Goal: Communication & Community: Answer question/provide support

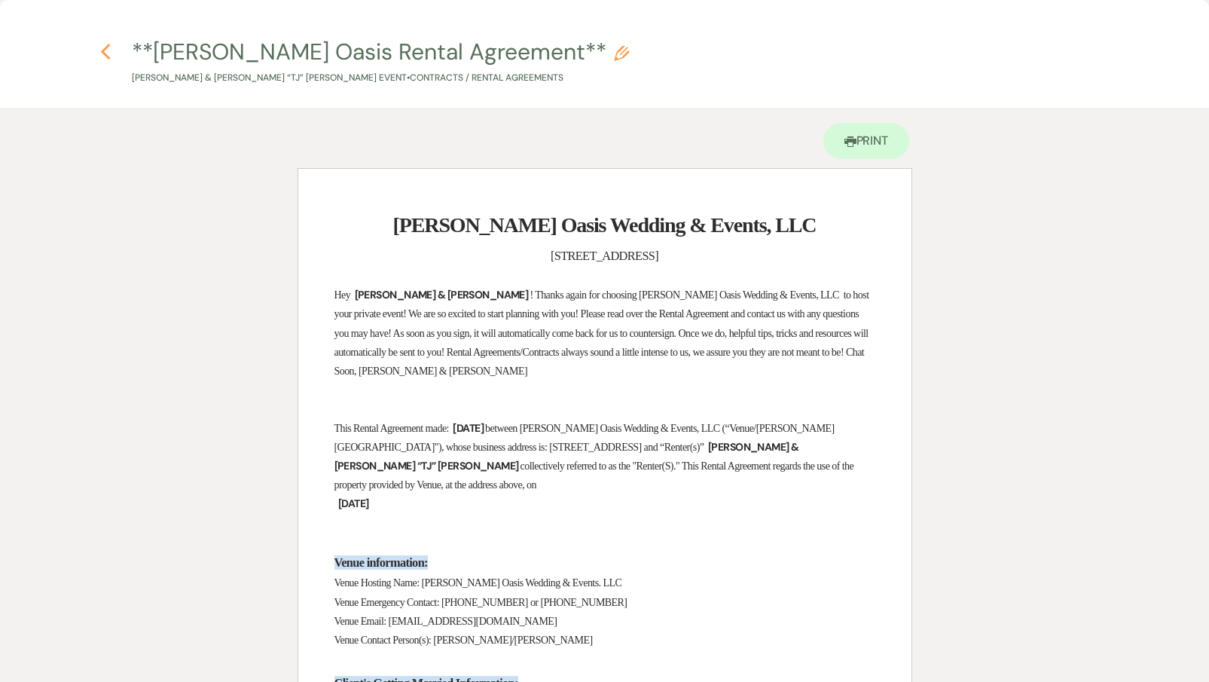
click at [105, 48] on use "button" at bounding box center [106, 52] width 10 height 17
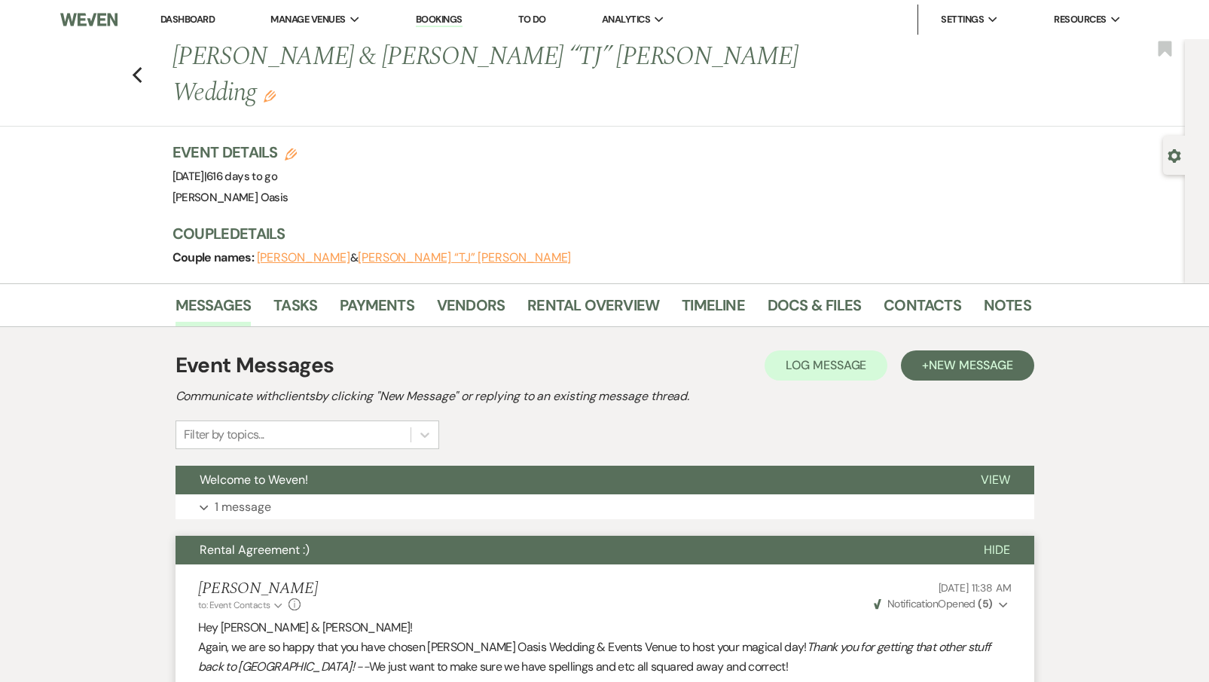
click at [198, 14] on link "Dashboard" at bounding box center [187, 19] width 54 height 13
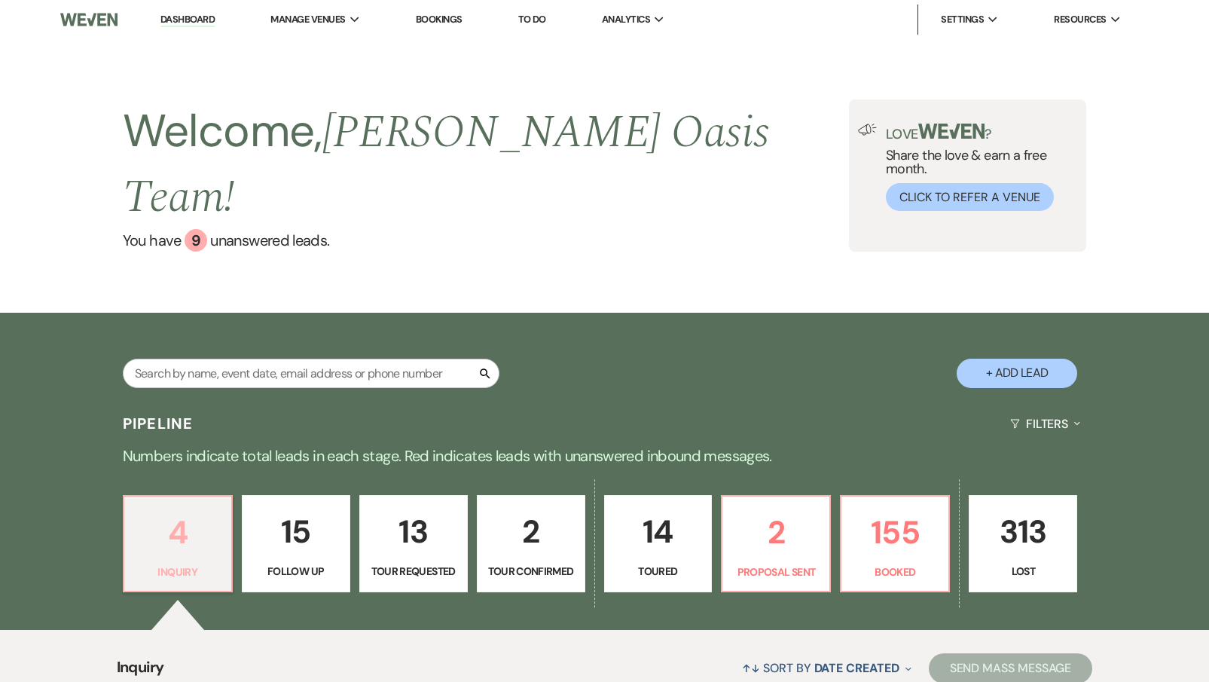
click at [220, 507] on p "4" at bounding box center [177, 532] width 89 height 50
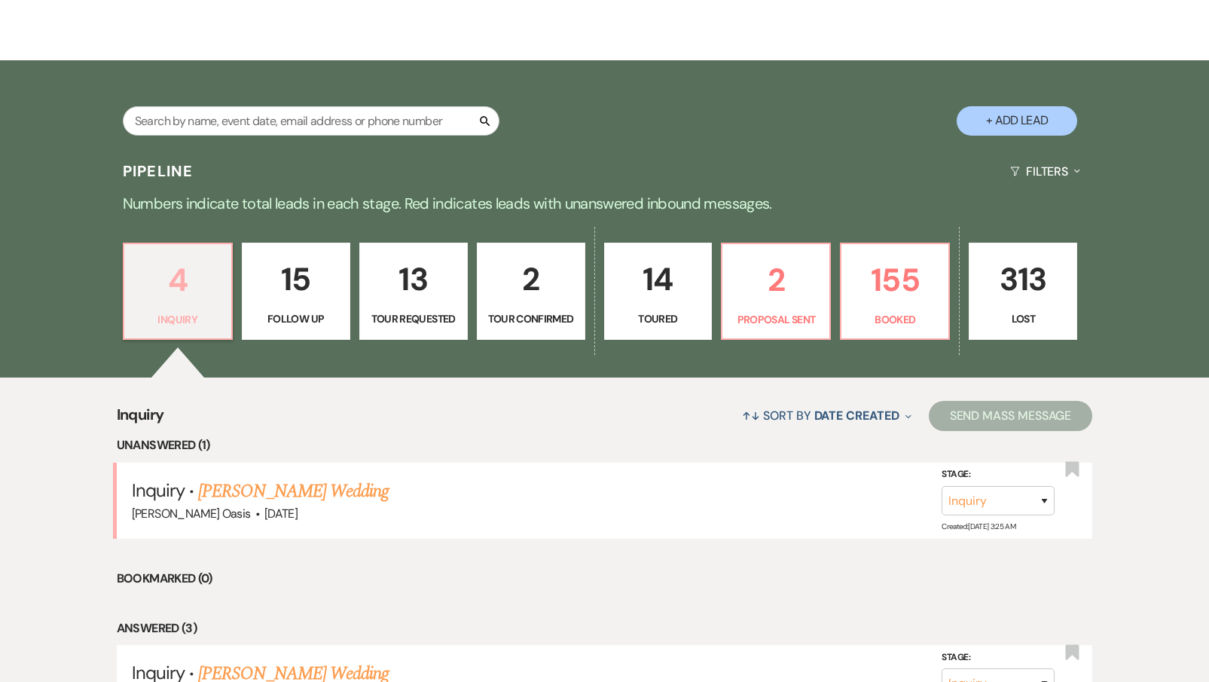
scroll to position [253, 0]
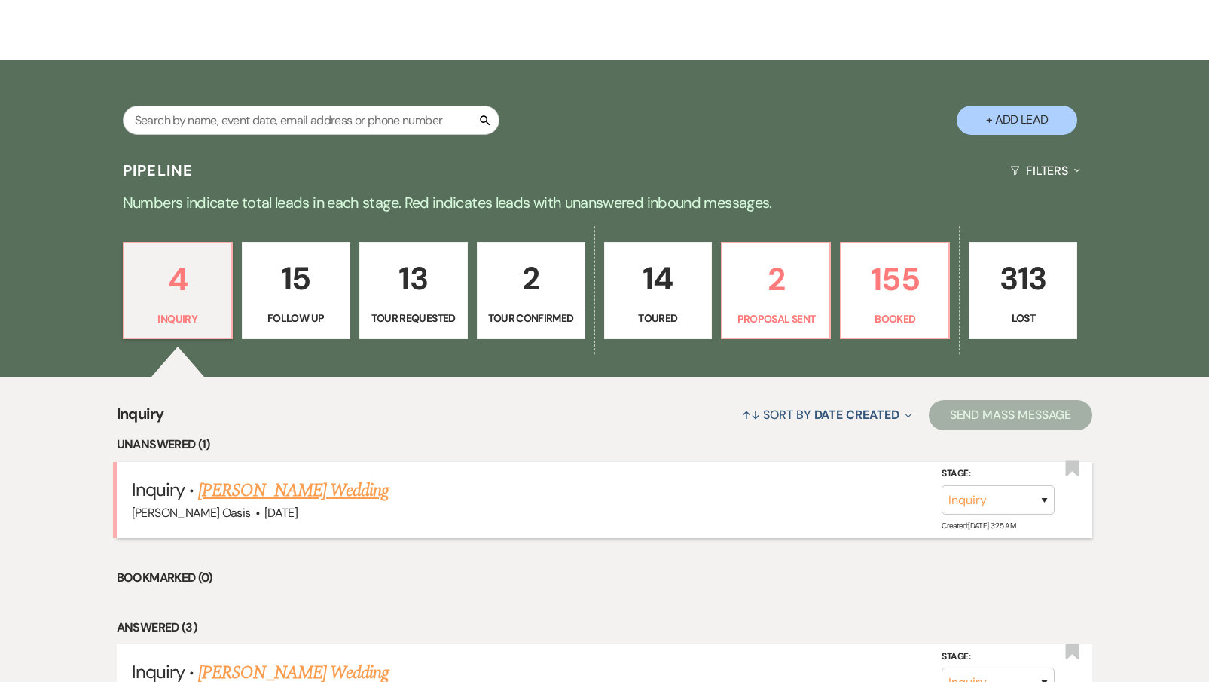
click at [252, 477] on link "[PERSON_NAME] Wedding" at bounding box center [293, 490] width 191 height 27
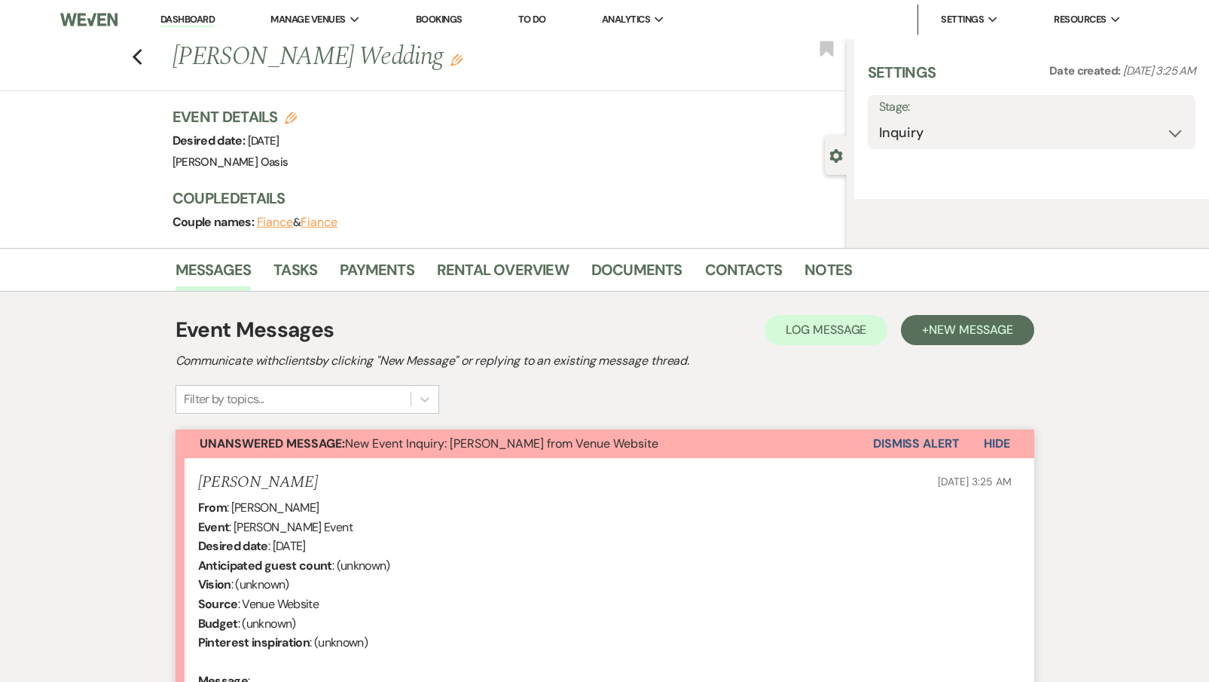
select select "5"
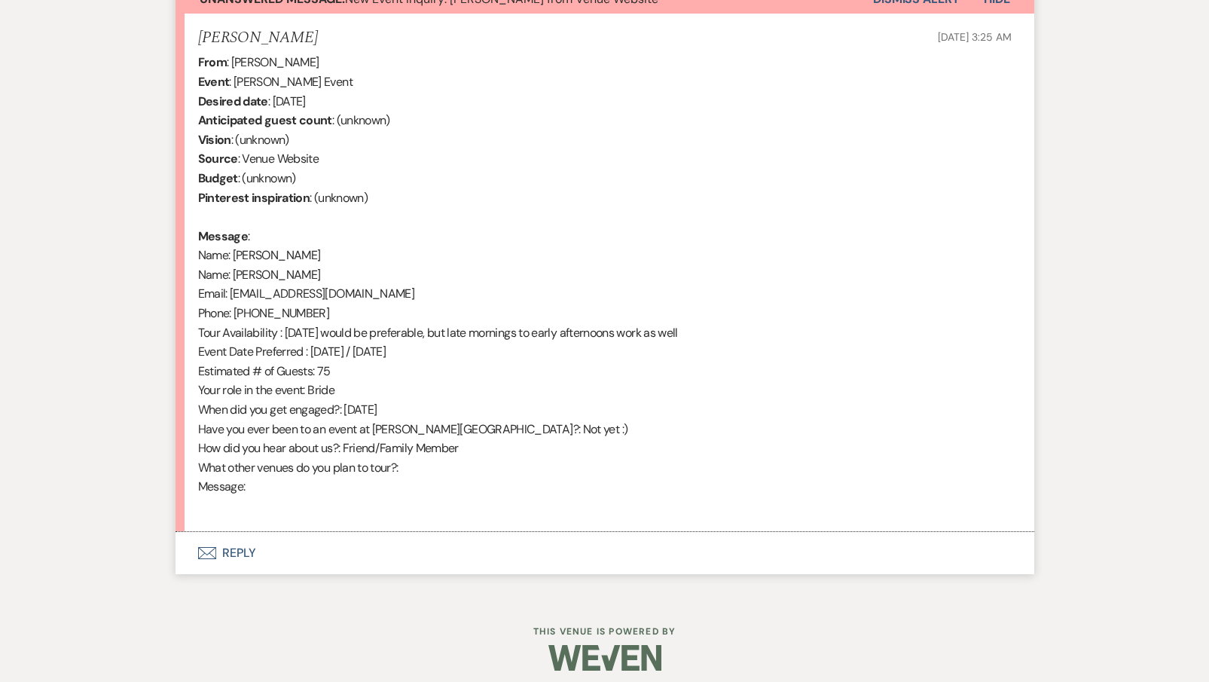
click at [230, 532] on button "Envelope Reply" at bounding box center [604, 553] width 859 height 42
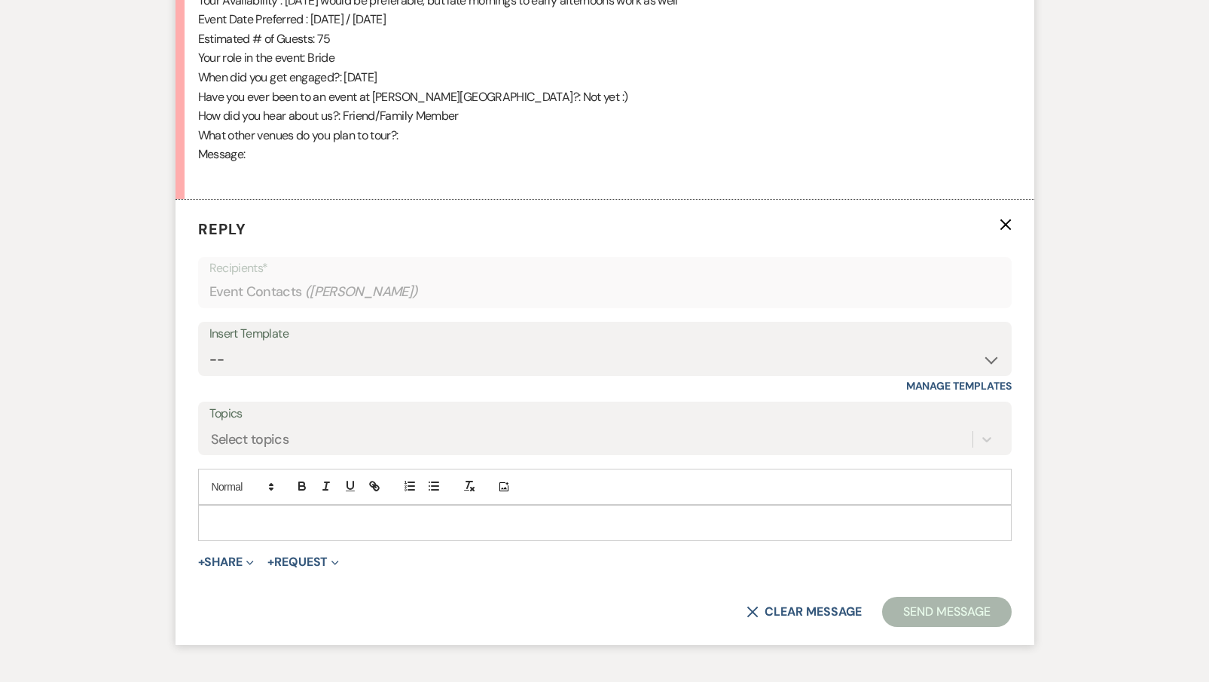
scroll to position [978, 0]
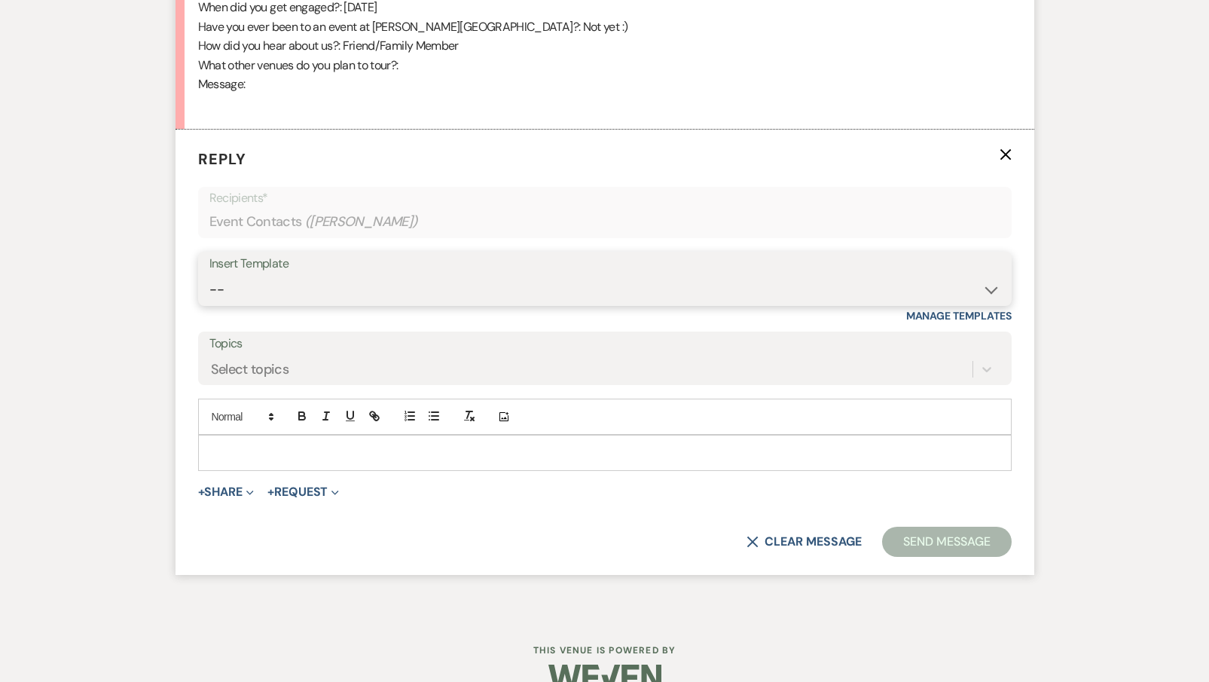
select select "2583"
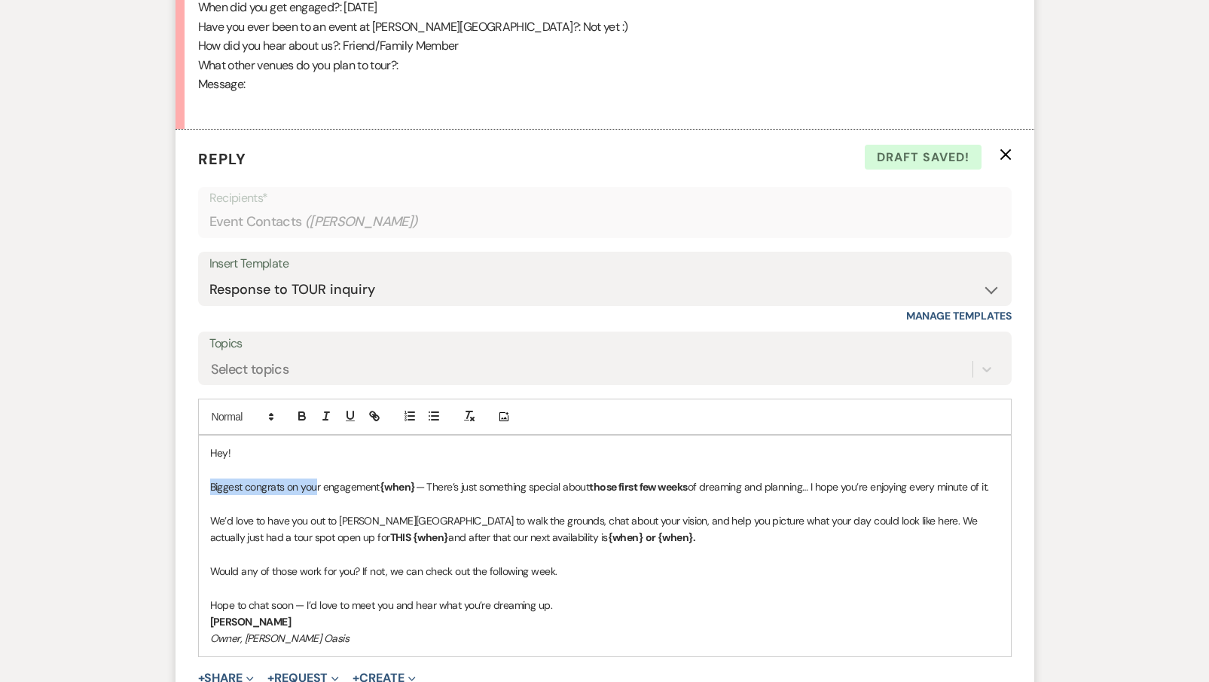
click at [316, 478] on p "Biggest congrats on your engagement {when} — There’s just something special abo…" at bounding box center [604, 486] width 789 height 17
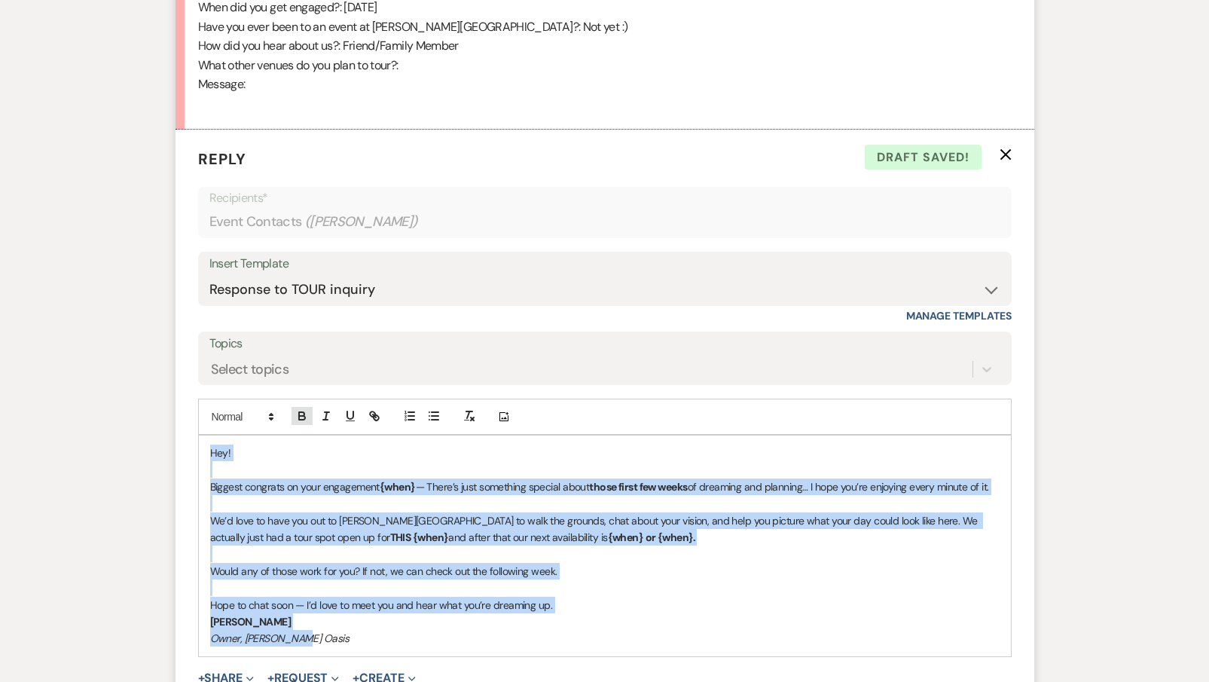
click at [303, 409] on icon "button" at bounding box center [302, 416] width 14 height 14
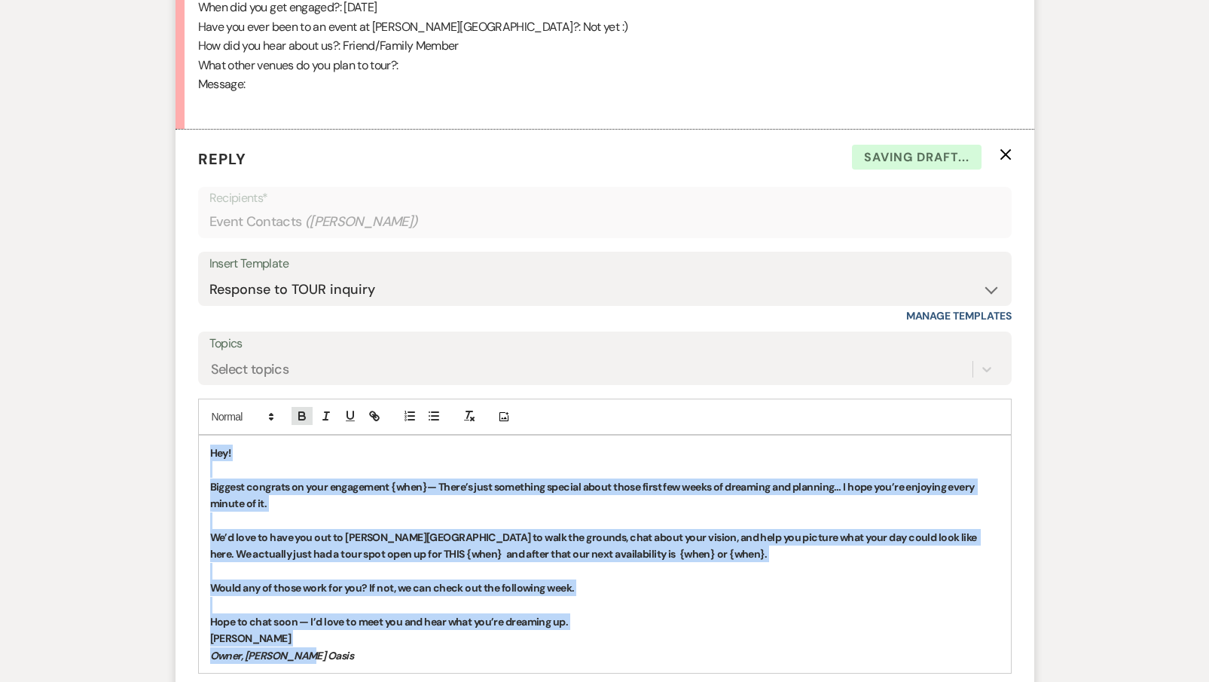
click at [303, 409] on icon "button" at bounding box center [302, 416] width 14 height 14
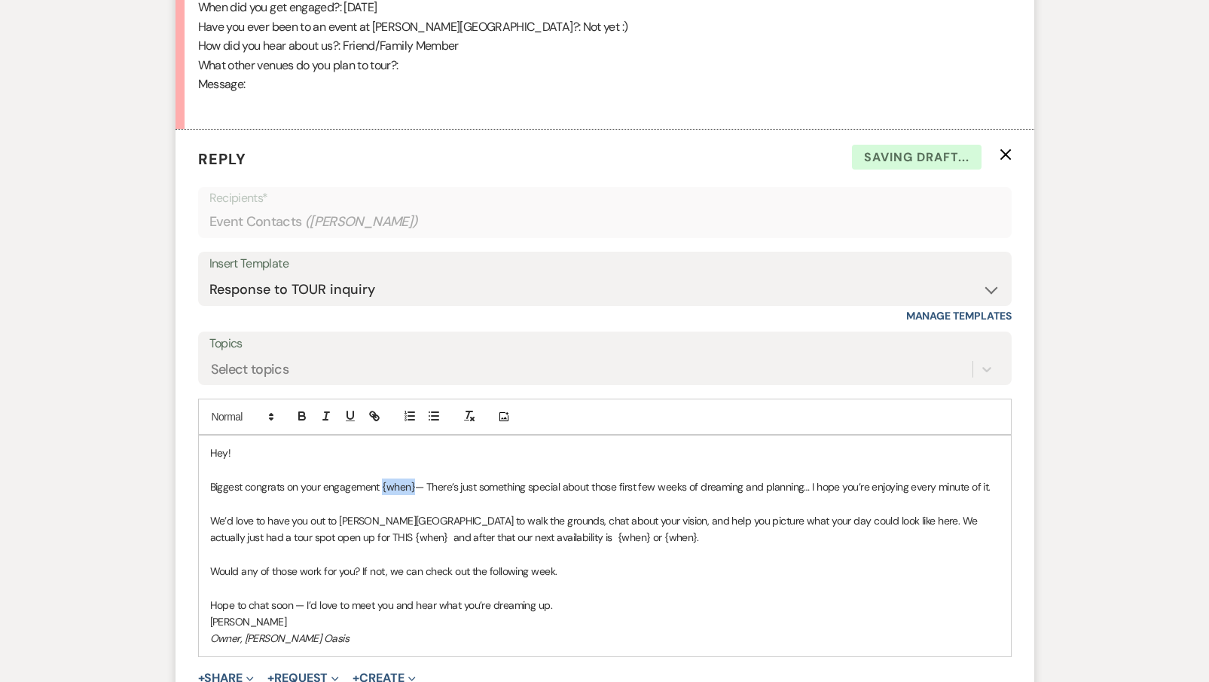
drag, startPoint x: 414, startPoint y: 470, endPoint x: 383, endPoint y: 469, distance: 31.6
click at [383, 478] on p "Biggest congrats on your engagement {when}— There’s just something special abou…" at bounding box center [604, 486] width 789 height 17
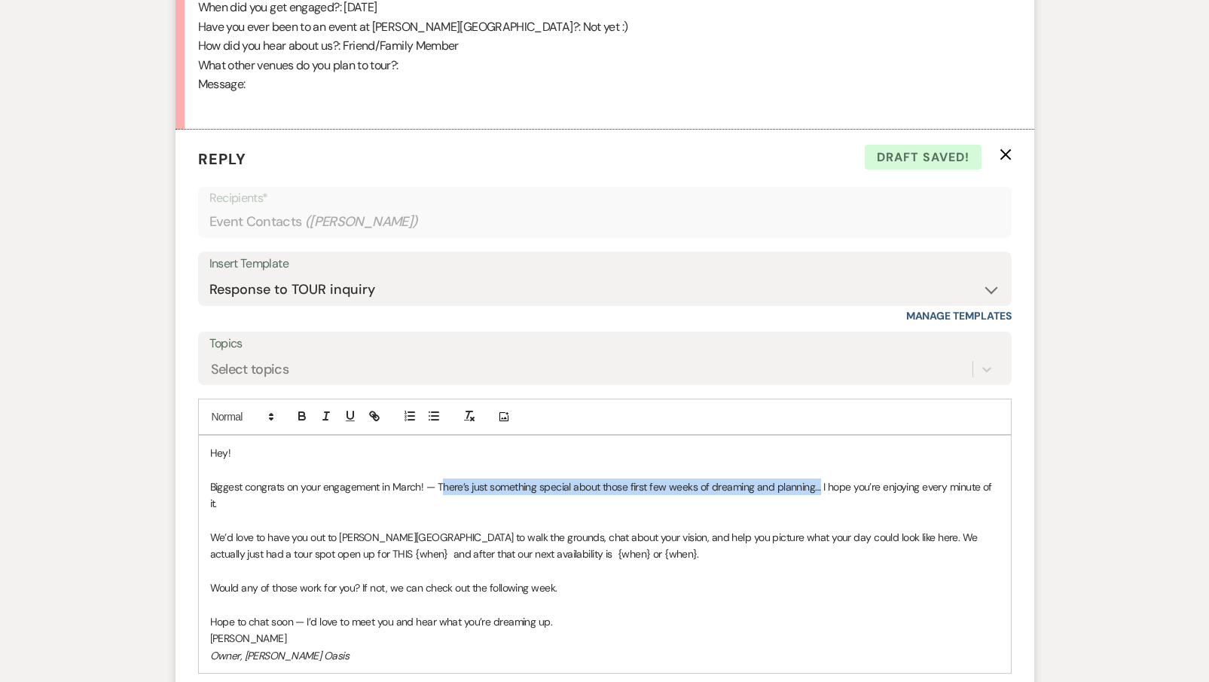
drag, startPoint x: 815, startPoint y: 470, endPoint x: 439, endPoint y: 469, distance: 375.8
click at [439, 478] on p "Biggest congrats on your engagement in March! — There’s just something special …" at bounding box center [604, 495] width 789 height 34
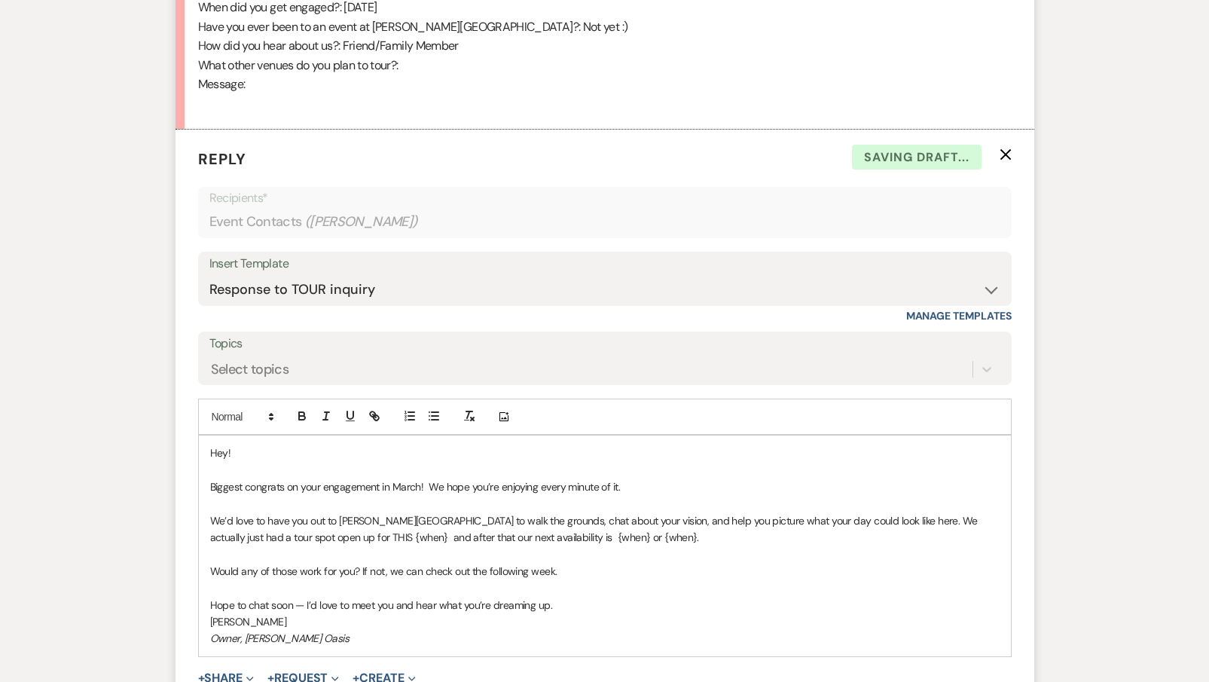
click at [647, 478] on p "Biggest congrats on your engagement in March! We hope you’re enjoying every min…" at bounding box center [604, 486] width 789 height 17
drag, startPoint x: 847, startPoint y: 504, endPoint x: 255, endPoint y: 523, distance: 592.3
click at [255, 523] on p "We’d love to have you out to [PERSON_NAME][GEOGRAPHIC_DATA] to walk the grounds…" at bounding box center [604, 529] width 789 height 34
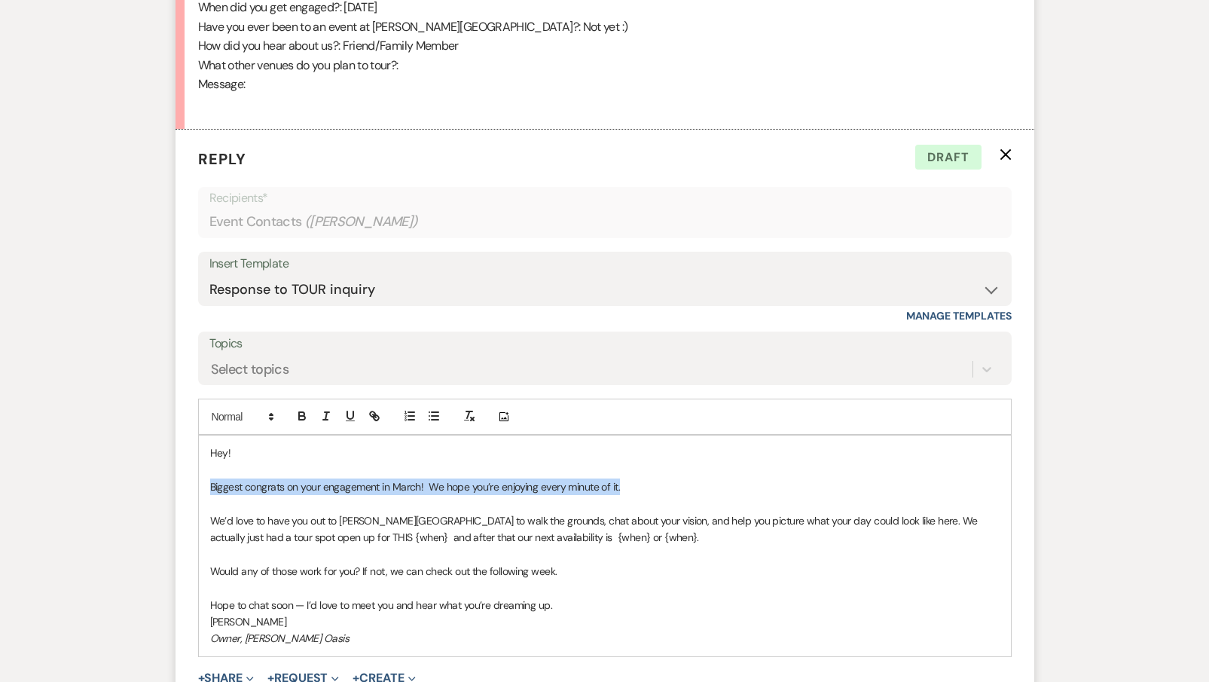
click at [780, 478] on p "Biggest congrats on your engagement in March! We hope you’re enjoying every min…" at bounding box center [604, 486] width 789 height 17
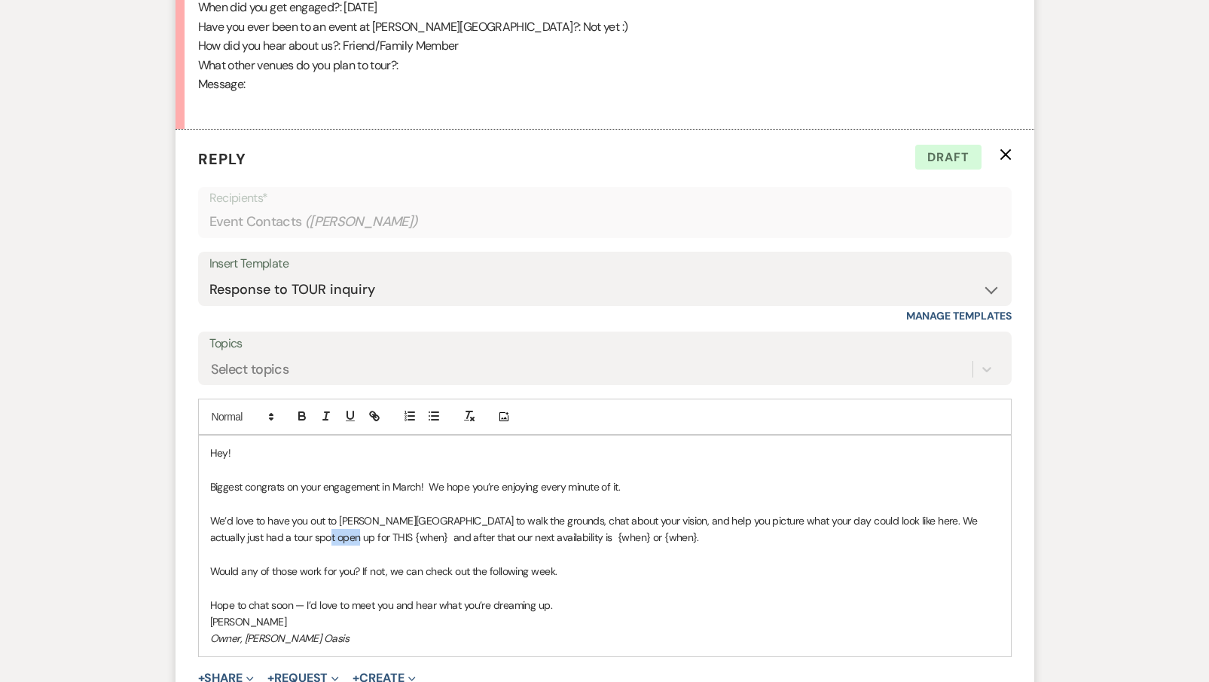
drag, startPoint x: 319, startPoint y: 523, endPoint x: 287, endPoint y: 523, distance: 32.4
click at [287, 523] on p "We’d love to have you out to [PERSON_NAME][GEOGRAPHIC_DATA] to walk the grounds…" at bounding box center [604, 529] width 789 height 34
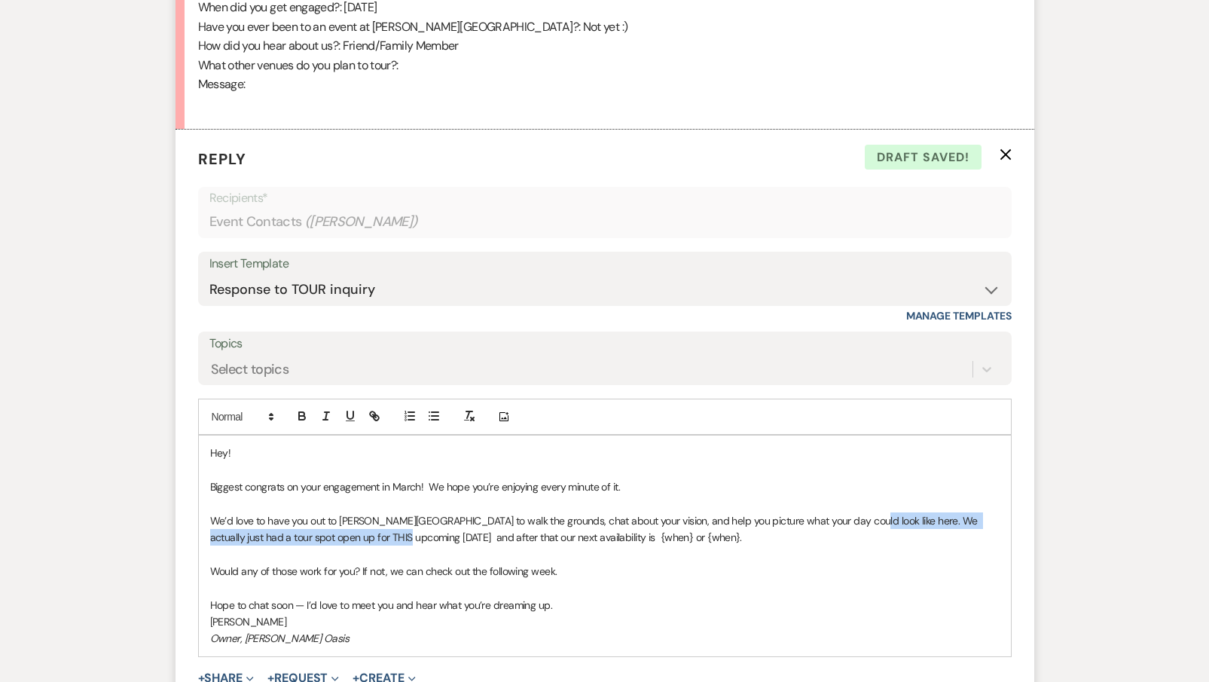
drag, startPoint x: 848, startPoint y: 502, endPoint x: 386, endPoint y: 526, distance: 462.3
click at [386, 526] on p "We’d love to have you out to [PERSON_NAME][GEOGRAPHIC_DATA] to walk the grounds…" at bounding box center [604, 529] width 789 height 34
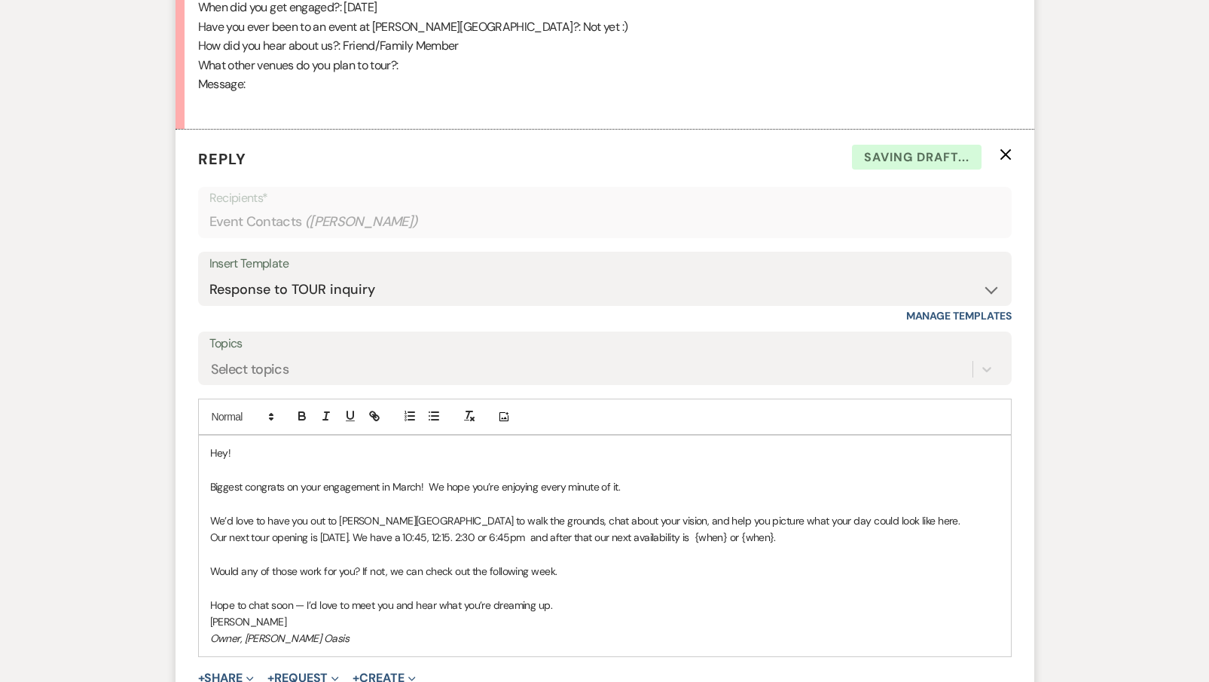
click at [517, 529] on p "Our next tour opening is [DATE]. We have a 10:45, 12:15. 2:30 or 6:45pm and aft…" at bounding box center [604, 537] width 789 height 17
drag, startPoint x: 908, startPoint y: 522, endPoint x: 833, endPoint y: 522, distance: 75.3
click at [833, 529] on p "Our next tour opening is [DATE]. We have a 10:45am, 12:15pm, 2:30pm or 6:45pm a…" at bounding box center [604, 537] width 789 height 17
click at [569, 565] on p "Would any of those work for you? If not, we can check out the following week." at bounding box center [604, 571] width 789 height 17
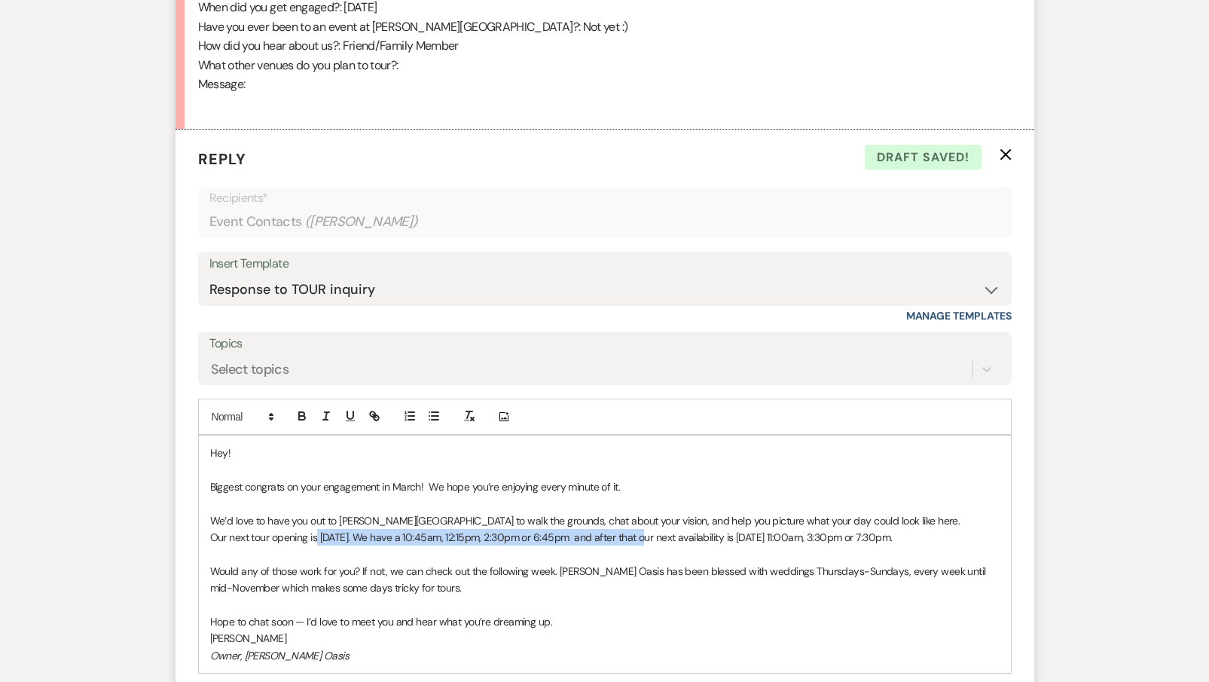
drag, startPoint x: 318, startPoint y: 519, endPoint x: 664, endPoint y: 525, distance: 346.5
click at [664, 529] on p "Our next tour opening is [DATE]. We have a 10:45am, 12:15pm, 2:30pm or 6:45pm a…" at bounding box center [604, 537] width 789 height 17
click at [294, 407] on button "button" at bounding box center [301, 416] width 21 height 18
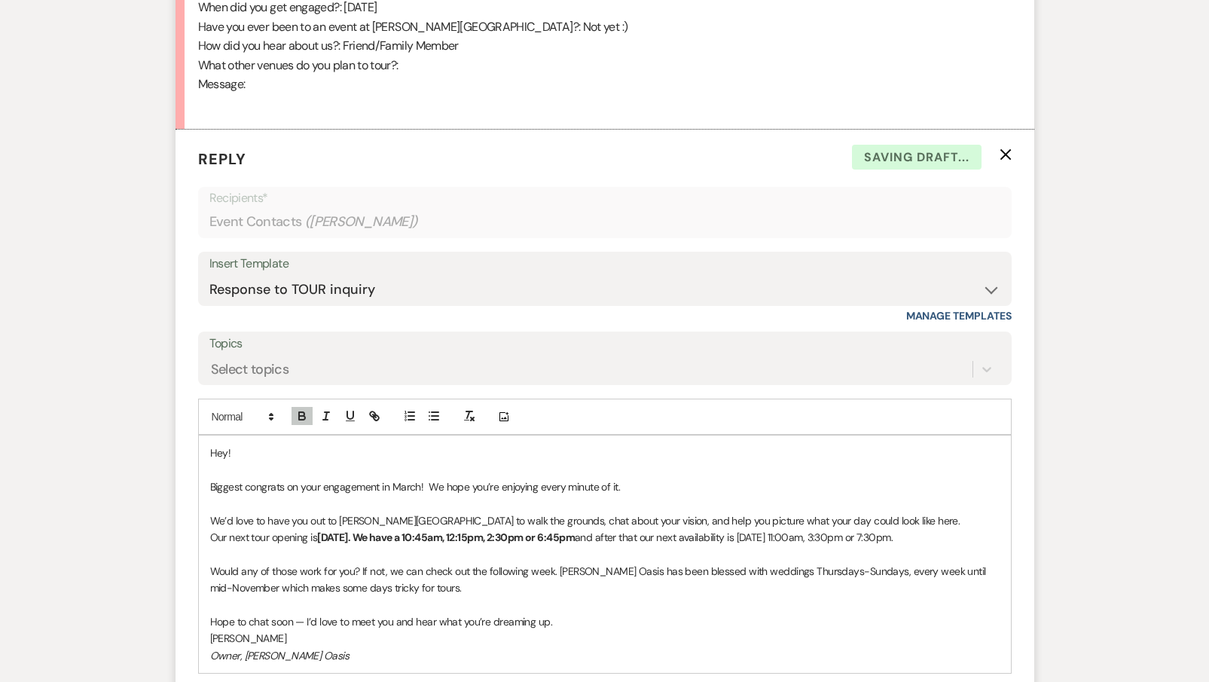
click at [318, 535] on p "Our next tour opening is [DATE]. We have a 10:45am, 12:15pm, 2:30pm or 6:45pm a…" at bounding box center [604, 537] width 789 height 17
drag, startPoint x: 505, startPoint y: 523, endPoint x: 453, endPoint y: 523, distance: 51.2
click at [453, 530] on strong "[DATE]. We have a 10:45am, 12:15pm, 2:30pm or 6:45pm" at bounding box center [446, 537] width 258 height 14
drag, startPoint x: 805, startPoint y: 523, endPoint x: 838, endPoint y: 552, distance: 43.8
click at [838, 552] on div "Hey! Biggest congrats on your engagement in March! We hope you’re enjoying ever…" at bounding box center [605, 553] width 812 height 237
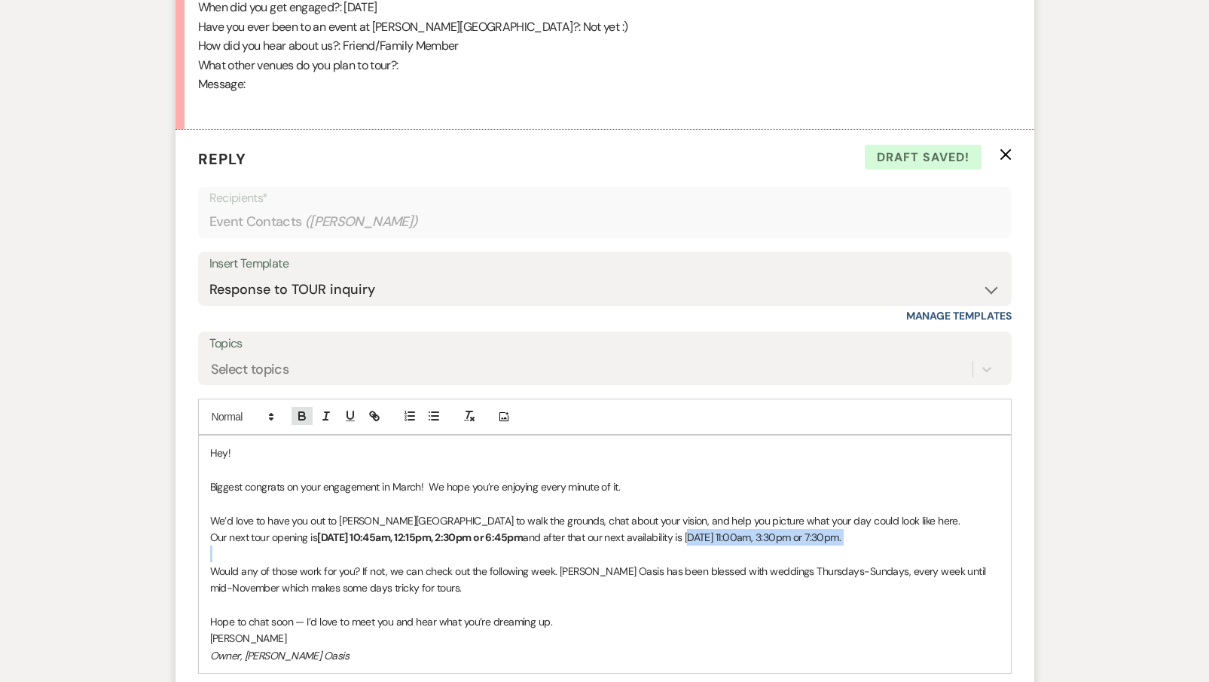
click at [304, 416] on icon "button" at bounding box center [302, 418] width 6 height 4
click at [363, 512] on p "We’d love to have you out to [PERSON_NAME][GEOGRAPHIC_DATA] to walk the grounds…" at bounding box center [604, 520] width 789 height 17
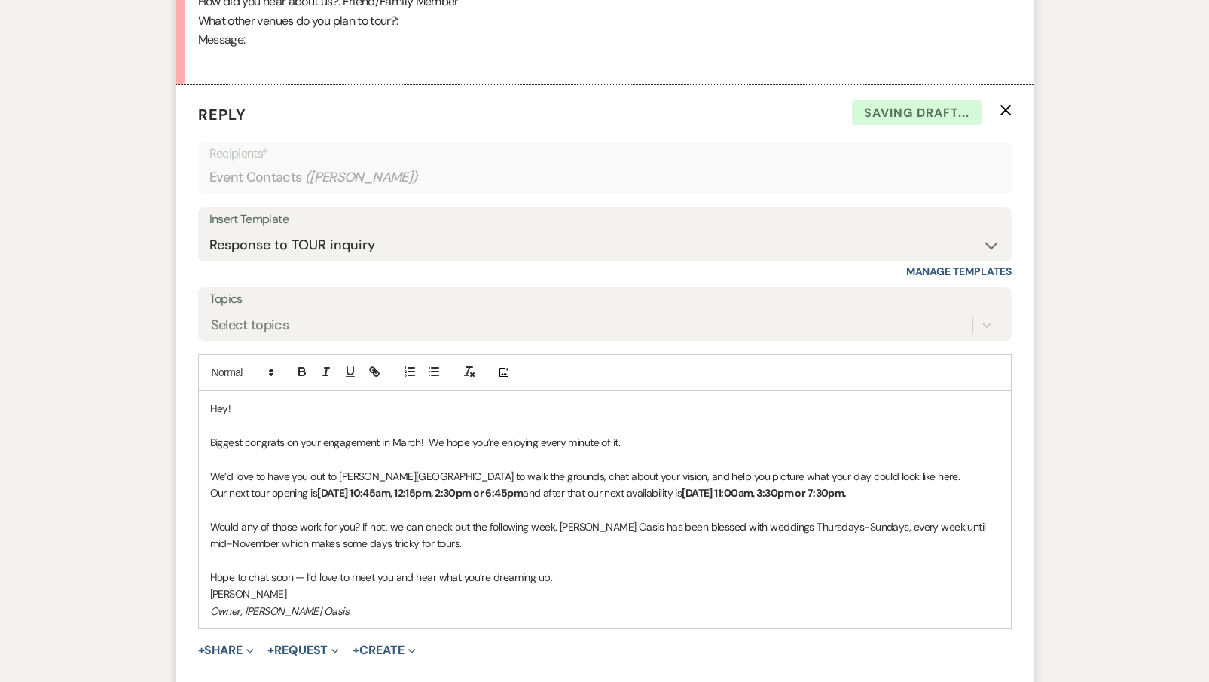
scroll to position [1039, 0]
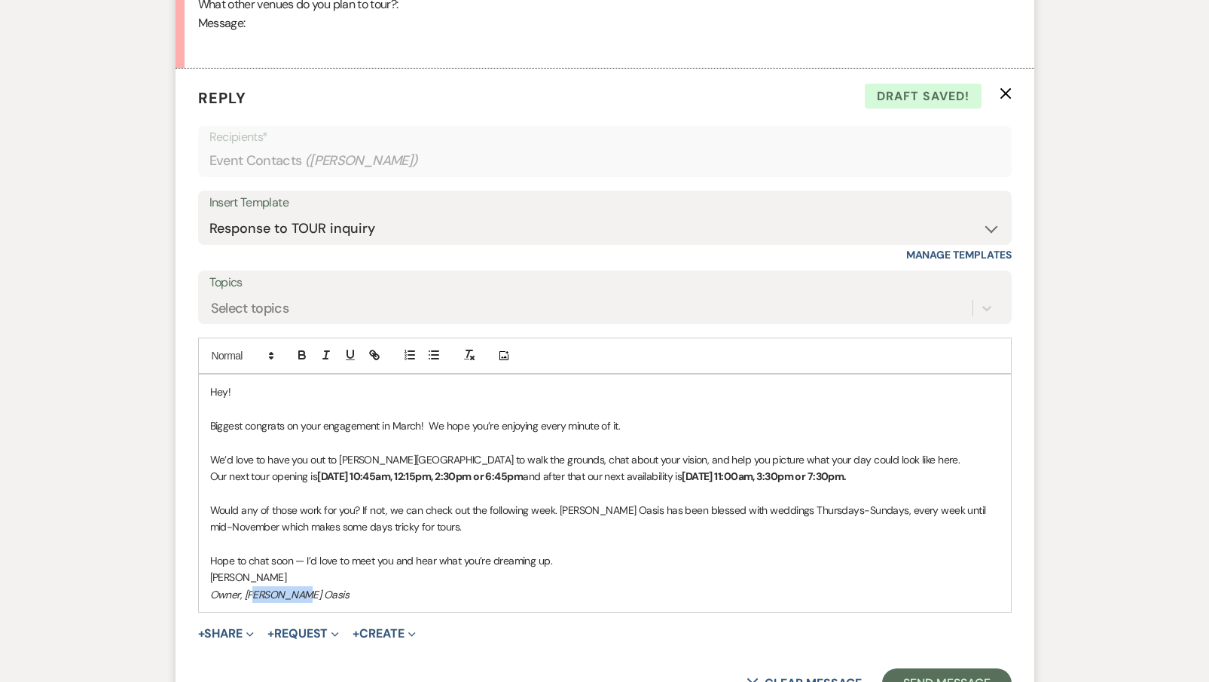
drag, startPoint x: 319, startPoint y: 593, endPoint x: 256, endPoint y: 591, distance: 62.6
click at [256, 591] on p "Owner, [PERSON_NAME] Oasis" at bounding box center [604, 594] width 789 height 17
drag, startPoint x: 288, startPoint y: 580, endPoint x: 187, endPoint y: 580, distance: 101.7
click at [187, 580] on form "Reply X Draft saved! Recipients* Event Contacts ( [PERSON_NAME] ) Insert Templa…" at bounding box center [604, 393] width 859 height 649
drag, startPoint x: 313, startPoint y: 595, endPoint x: 189, endPoint y: 593, distance: 124.3
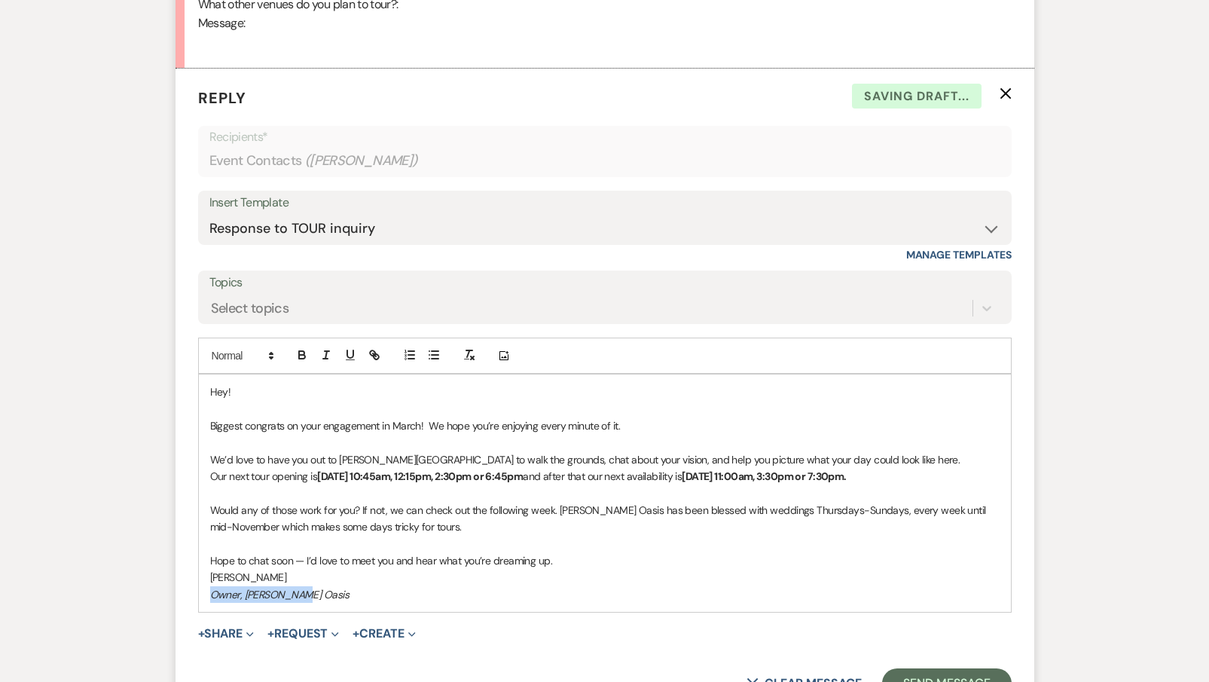
click at [189, 593] on form "Reply X Saving draft... Recipients* Event Contacts ( [PERSON_NAME] ) Insert Tem…" at bounding box center [604, 393] width 859 height 649
click at [301, 562] on p "Hope to chat soon — I’d love to meet you and hear what you’re dreaming up." at bounding box center [604, 560] width 789 height 17
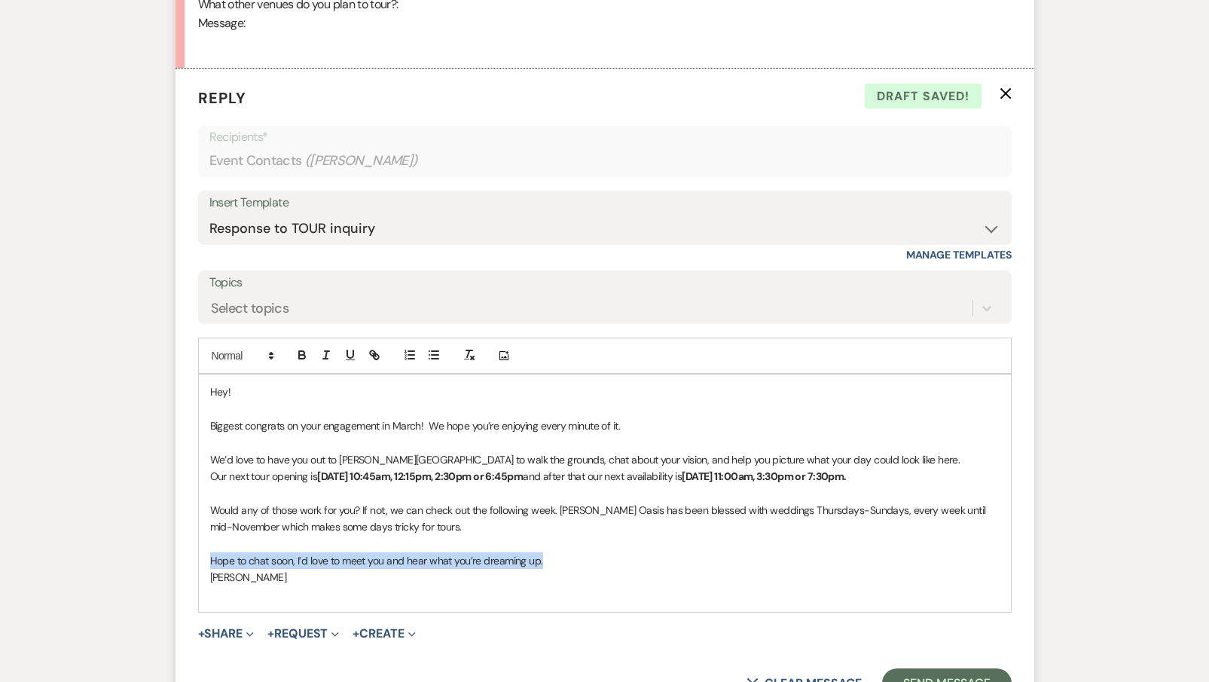
drag, startPoint x: 536, startPoint y: 563, endPoint x: 186, endPoint y: 560, distance: 350.2
click at [186, 560] on form "Reply X Draft saved! Recipients* Event Contacts ( [PERSON_NAME] ) Insert Templa…" at bounding box center [604, 393] width 859 height 649
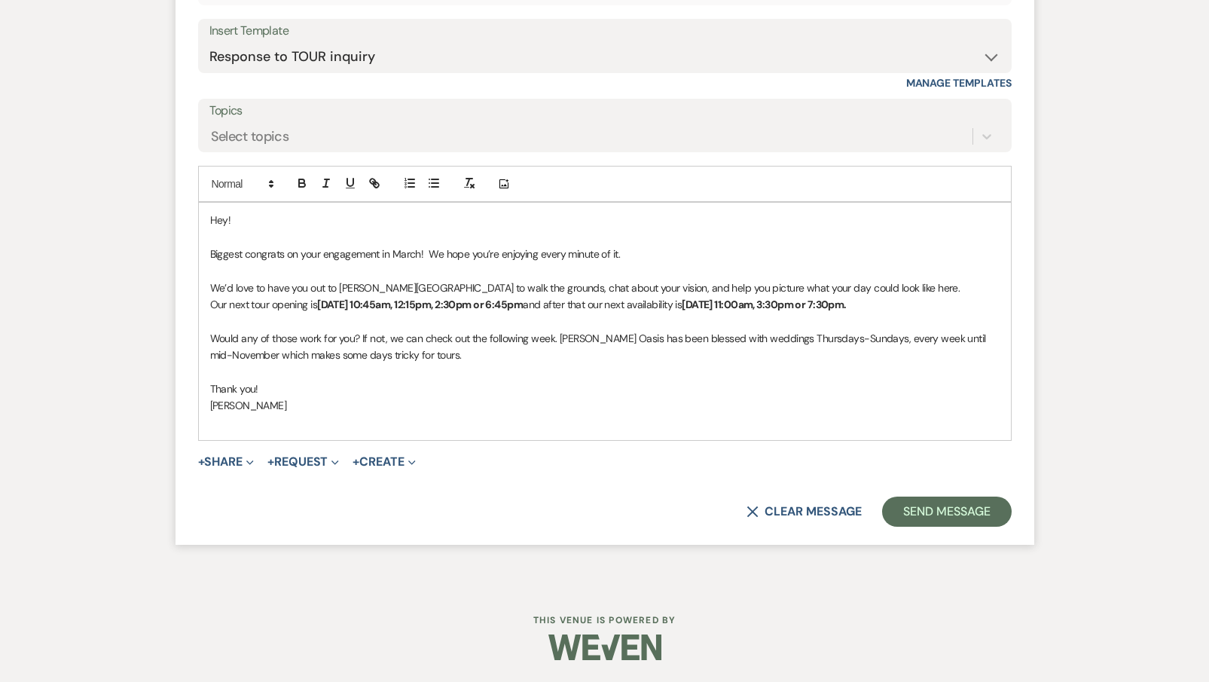
scroll to position [1210, 0]
click at [930, 506] on button "Send Message" at bounding box center [946, 512] width 129 height 30
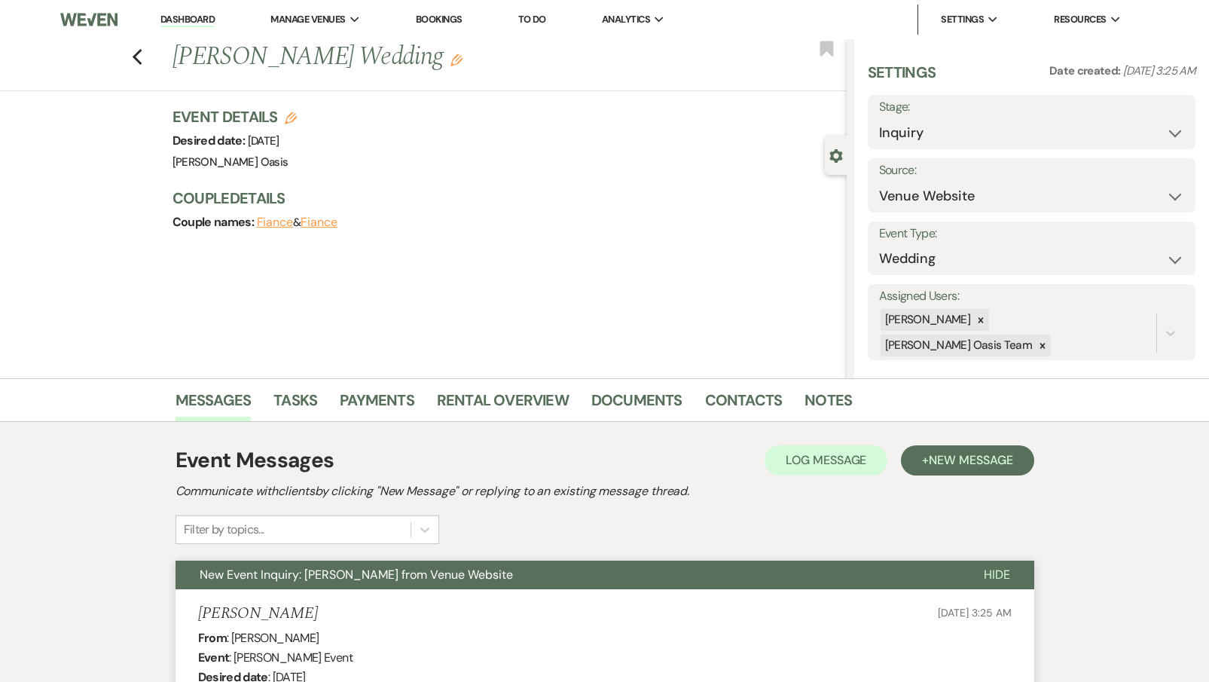
scroll to position [0, 0]
select select "2"
click at [1145, 121] on button "Save" at bounding box center [1161, 122] width 69 height 30
click at [163, 20] on link "Dashboard" at bounding box center [187, 20] width 54 height 14
select select "2"
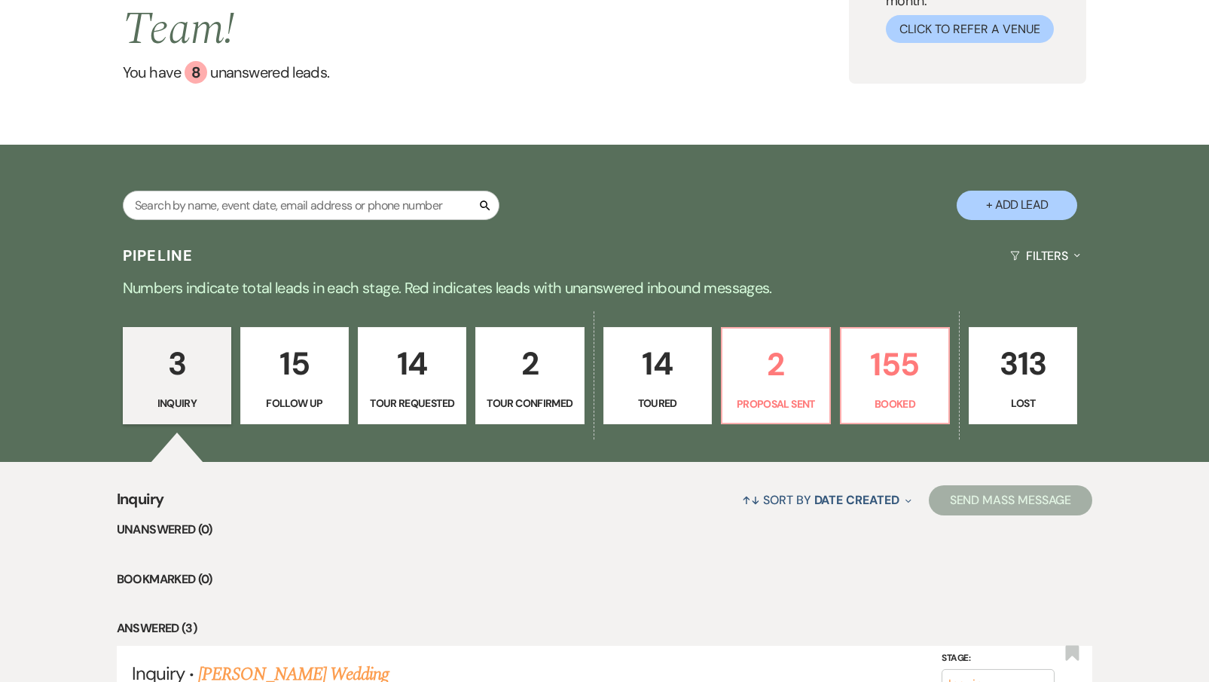
scroll to position [169, 0]
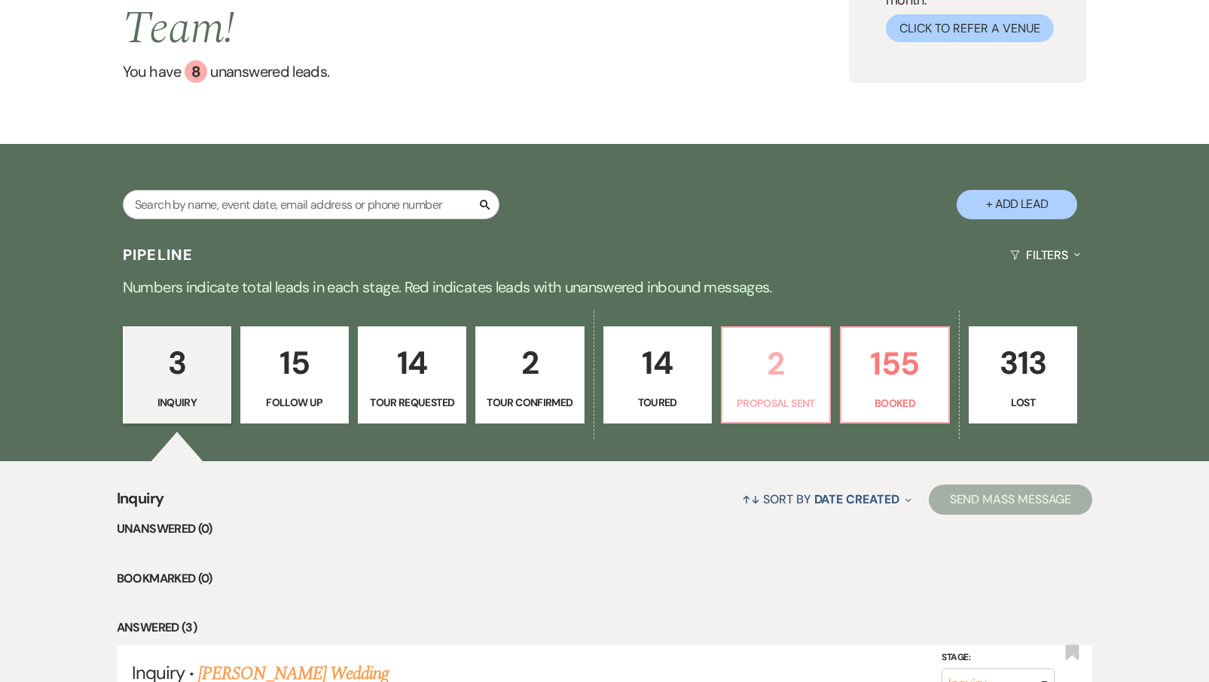
click at [786, 352] on link "2 Proposal Sent" at bounding box center [776, 375] width 110 height 98
select select "6"
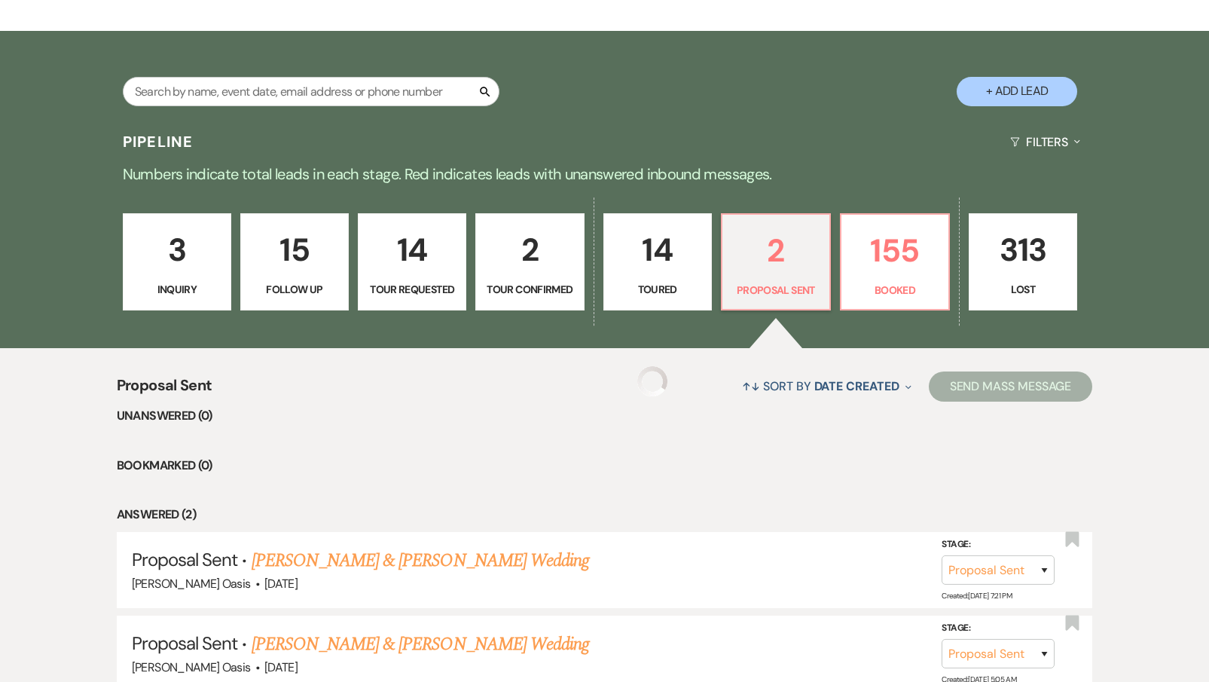
select select "6"
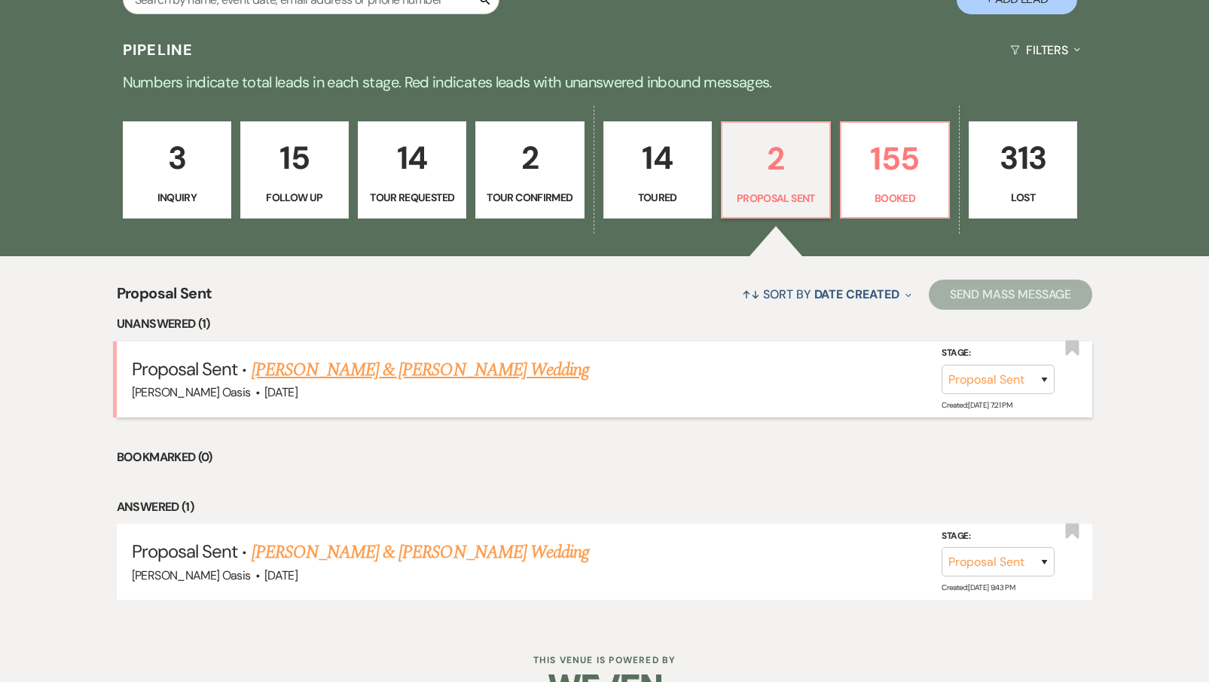
scroll to position [373, 0]
click at [468, 357] on link "[PERSON_NAME] & [PERSON_NAME] Wedding" at bounding box center [420, 370] width 337 height 27
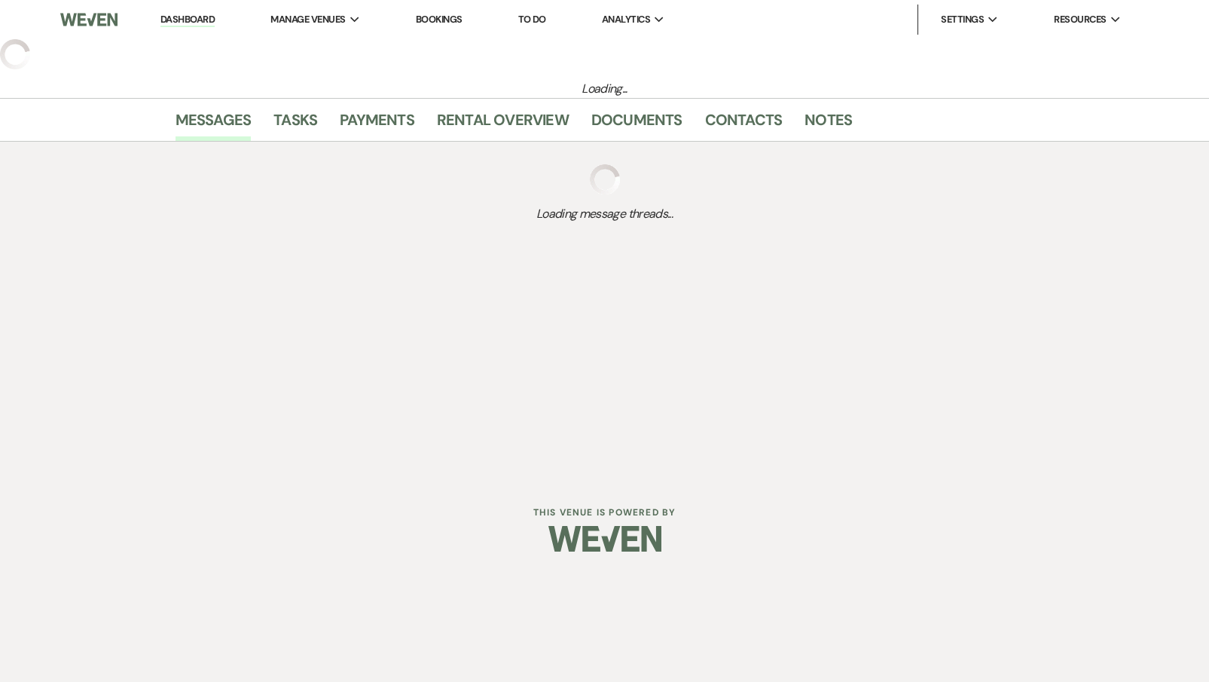
select select "6"
select select "5"
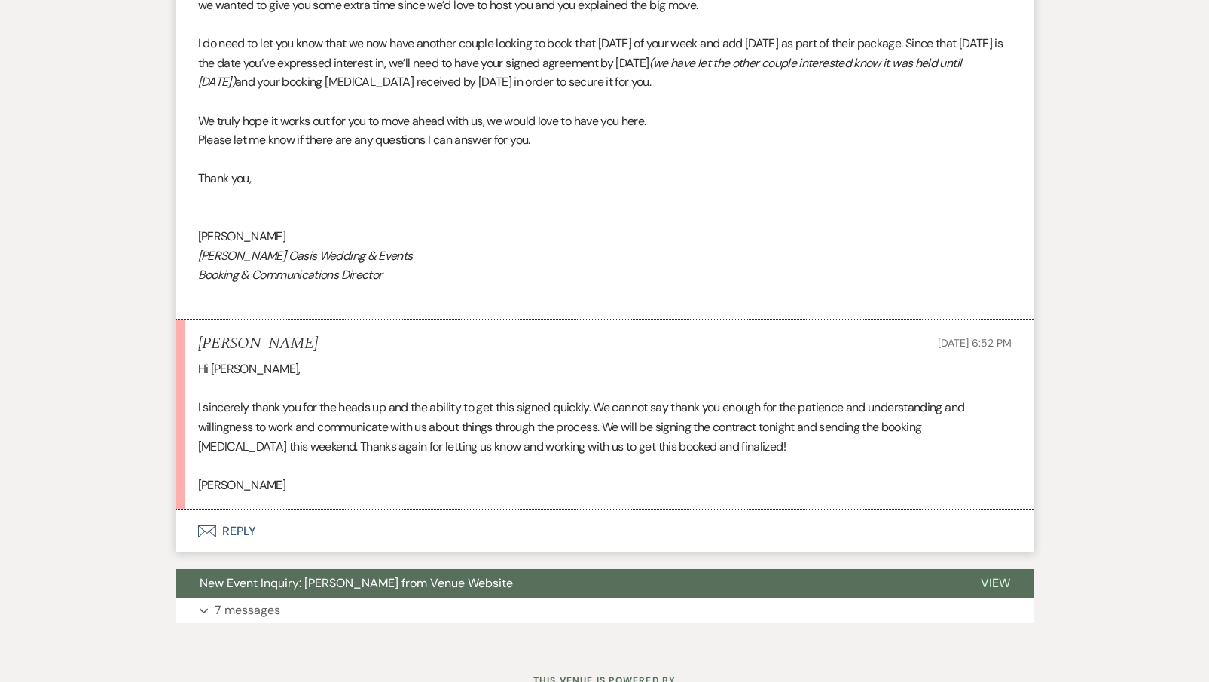
scroll to position [2148, 0]
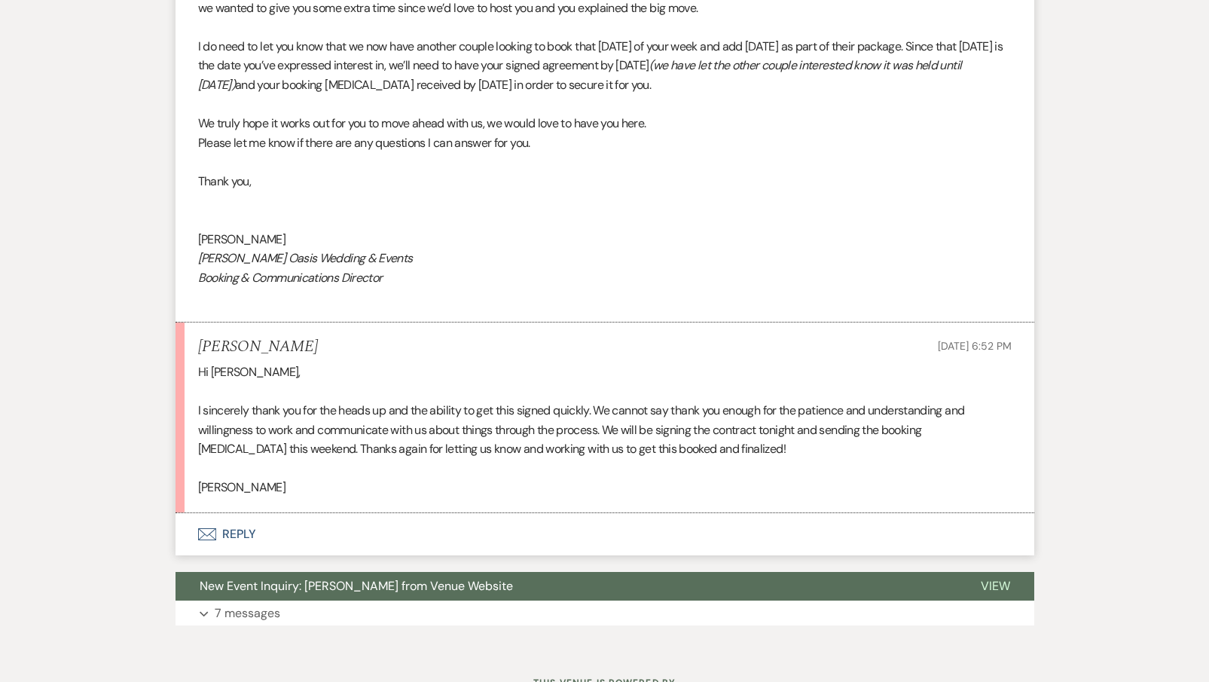
click at [404, 513] on button "Envelope Reply" at bounding box center [604, 534] width 859 height 42
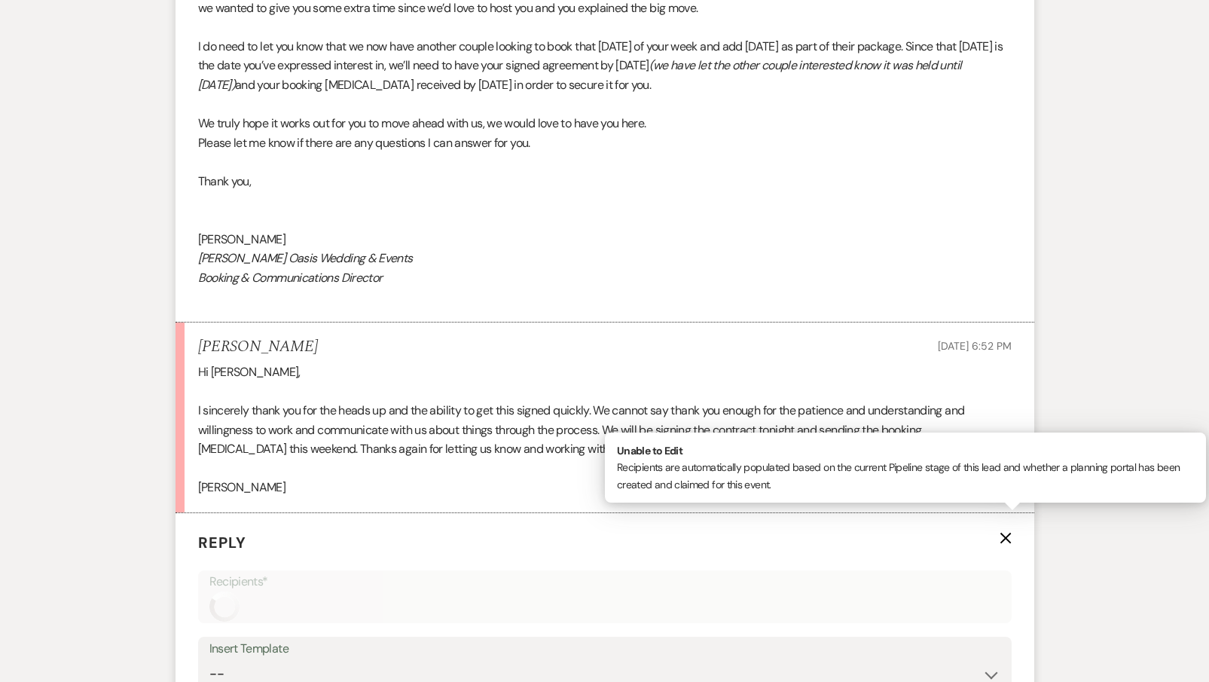
scroll to position [2483, 0]
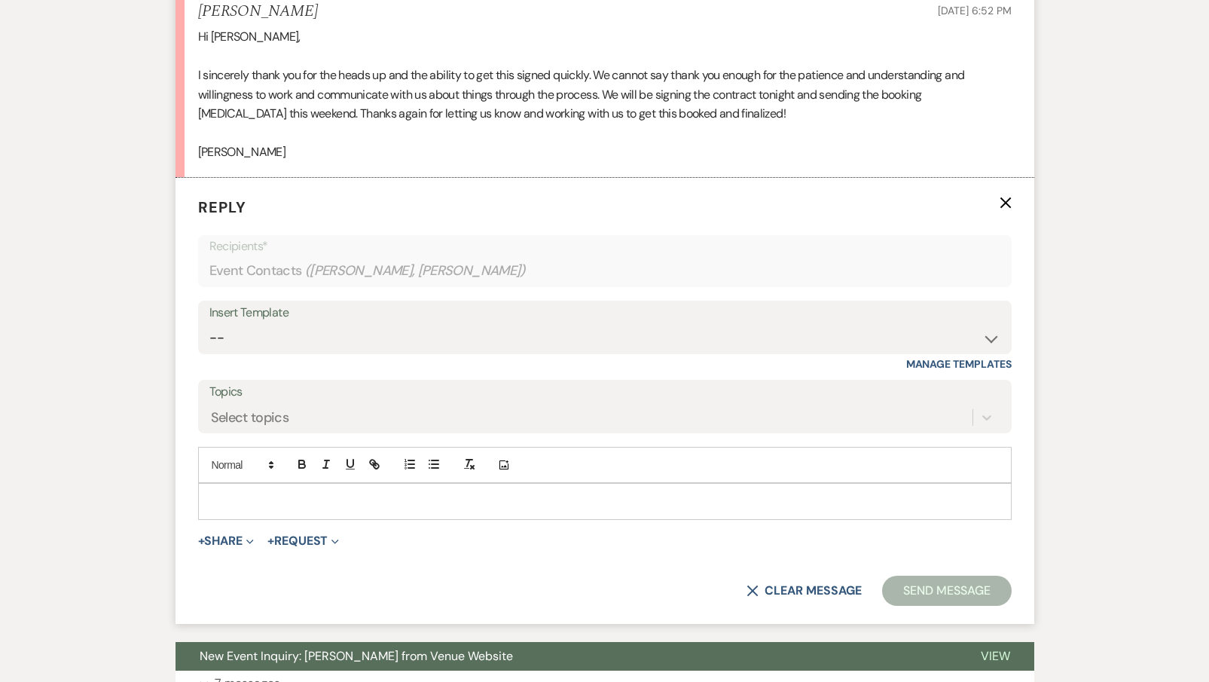
click at [356, 493] on p at bounding box center [604, 501] width 789 height 17
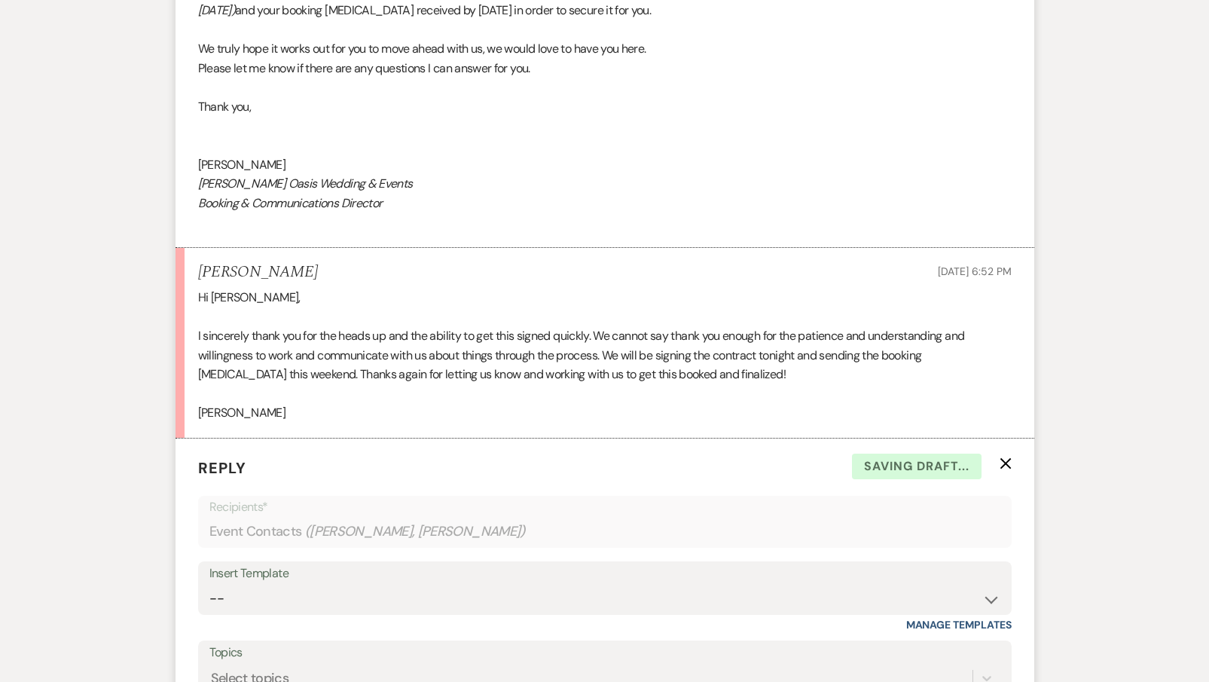
scroll to position [2203, 0]
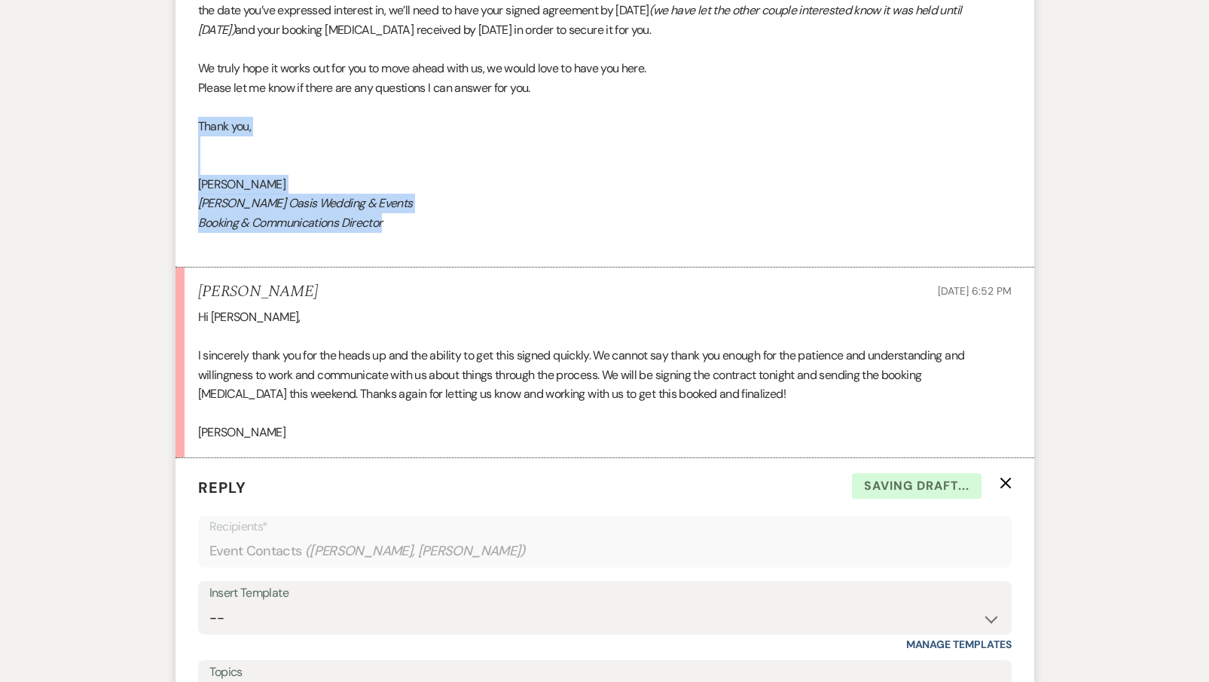
drag, startPoint x: 389, startPoint y: 168, endPoint x: 197, endPoint y: 72, distance: 215.6
click at [197, 72] on li "[PERSON_NAME] Oasis Team to: Event Contacts Expand Info [DATE] 11:57 AM Weven C…" at bounding box center [604, 49] width 859 height 436
copy div "Thank you, [PERSON_NAME] Oasis Wedding & Events Booking & Communications Direct…"
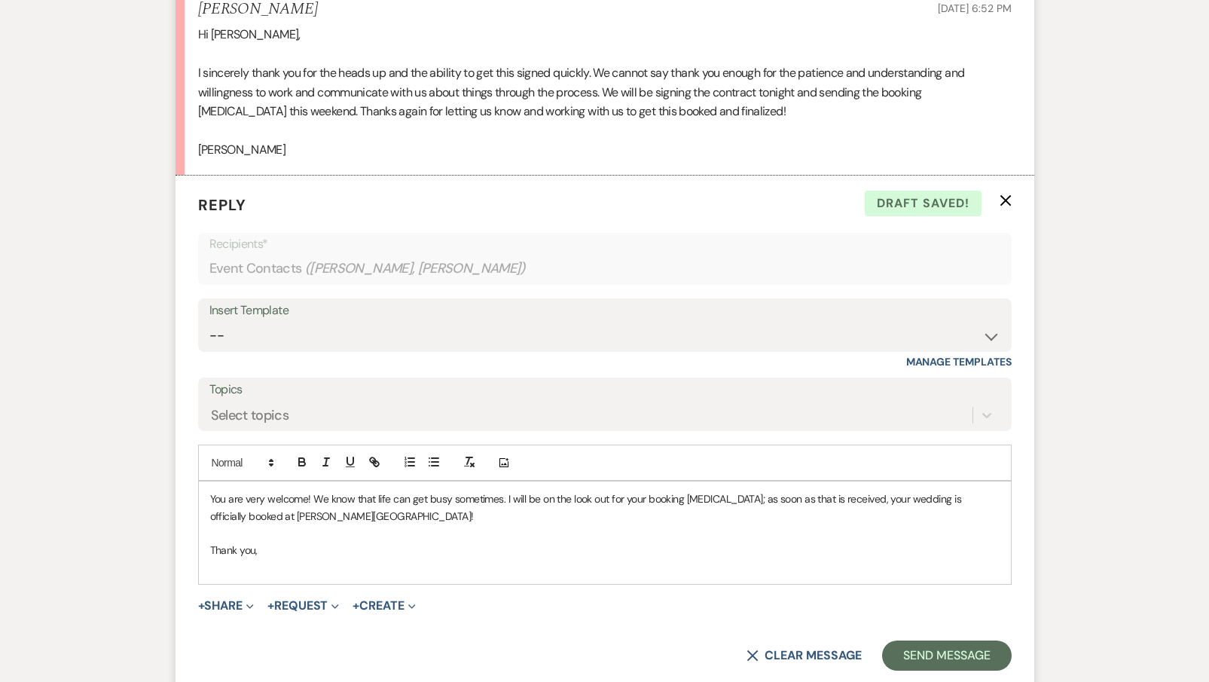
scroll to position [2528, 0]
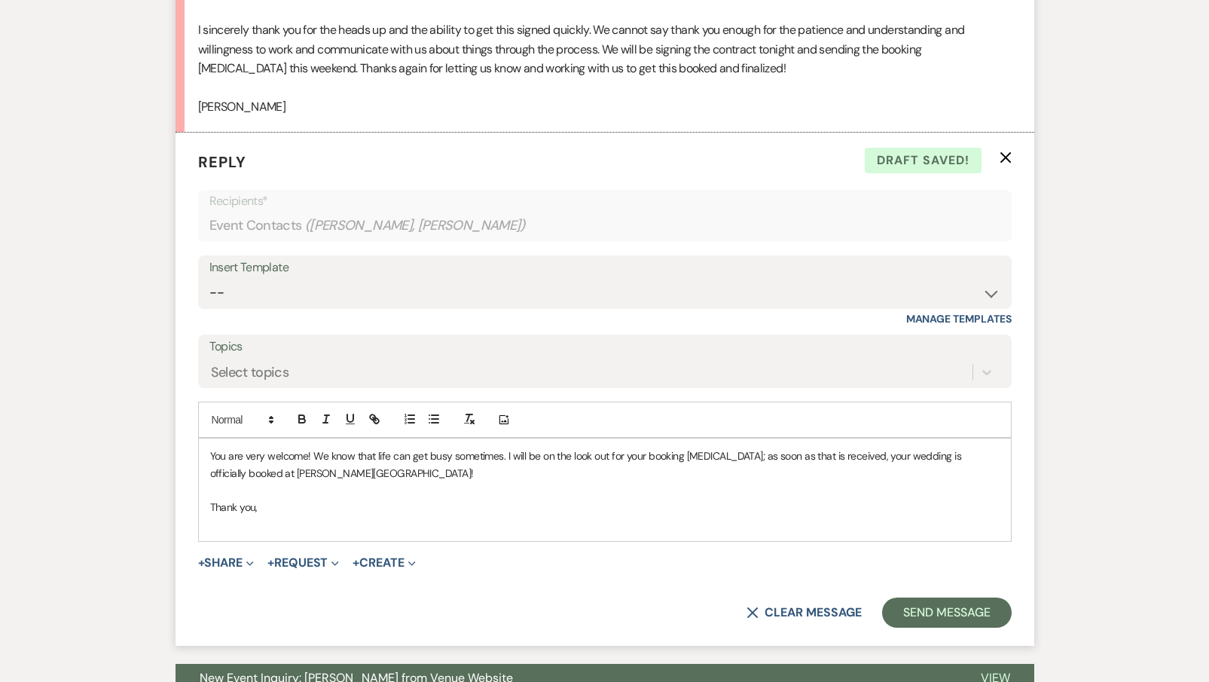
drag, startPoint x: 258, startPoint y: 455, endPoint x: 151, endPoint y: 453, distance: 107.7
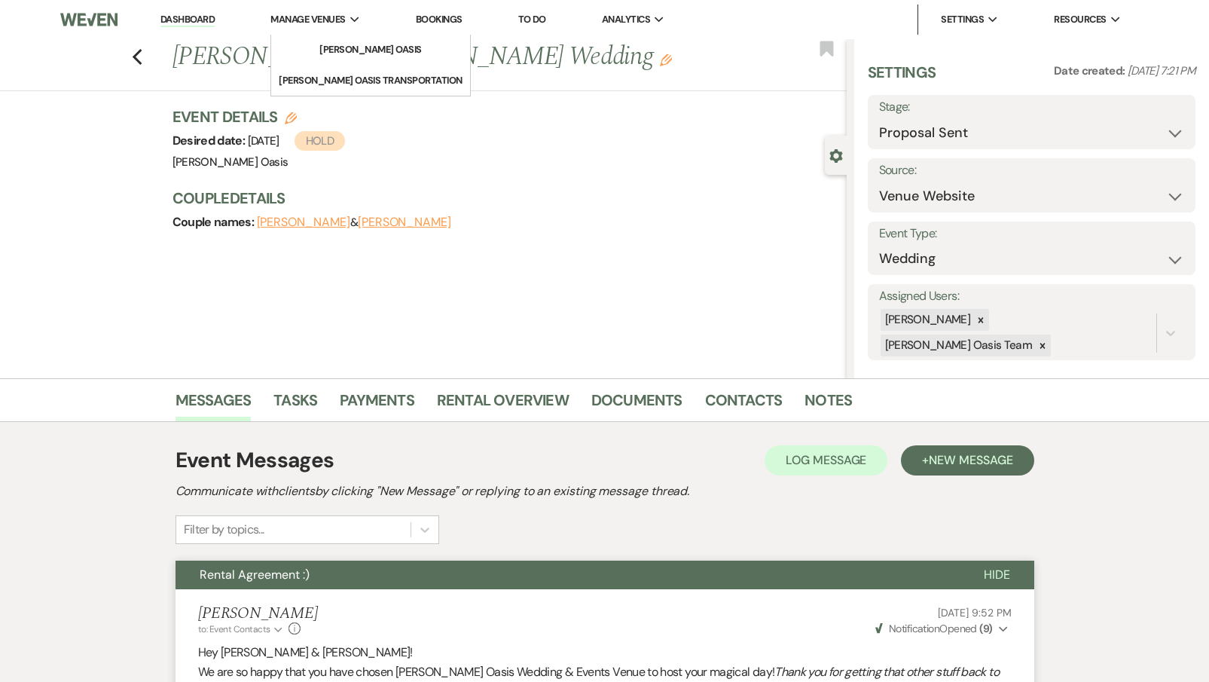
scroll to position [0, 0]
